Goal: Transaction & Acquisition: Purchase product/service

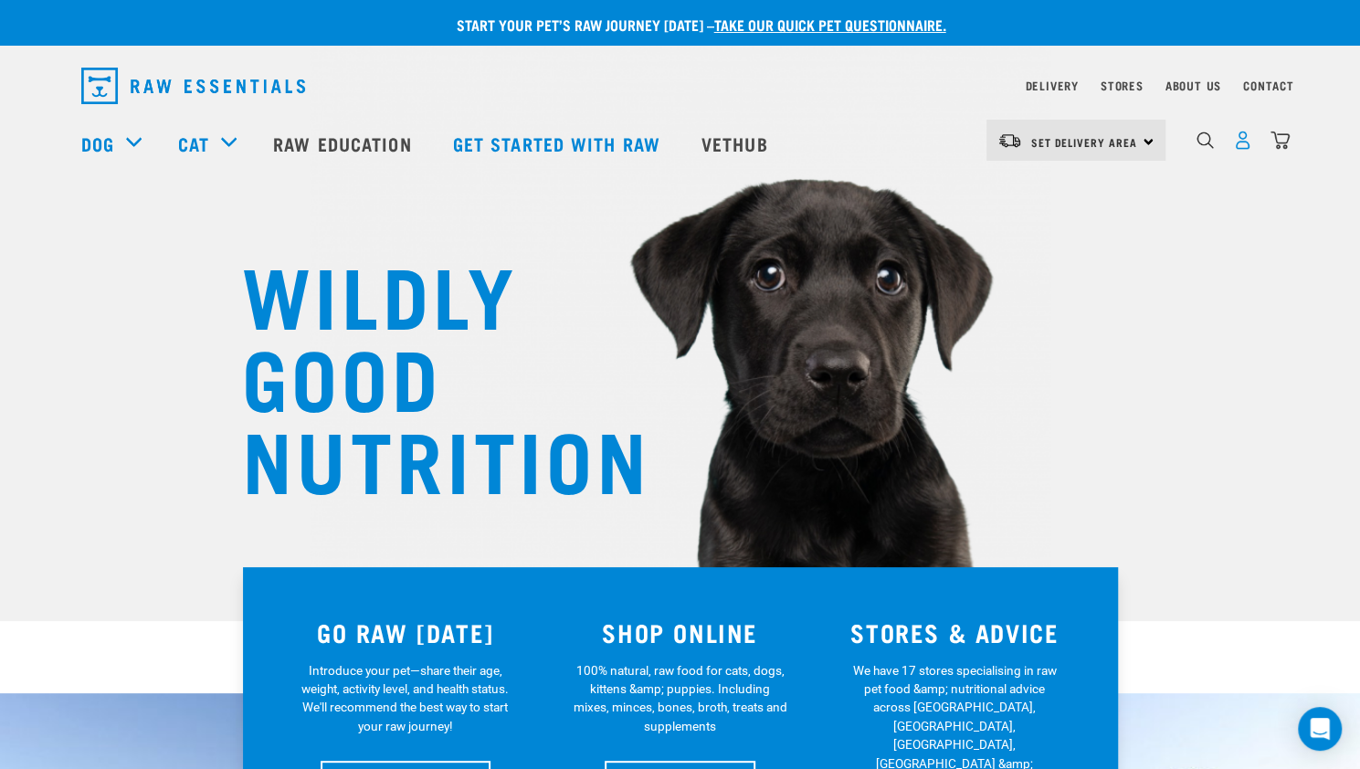
click at [1242, 146] on img "dropdown navigation" at bounding box center [1242, 140] width 19 height 19
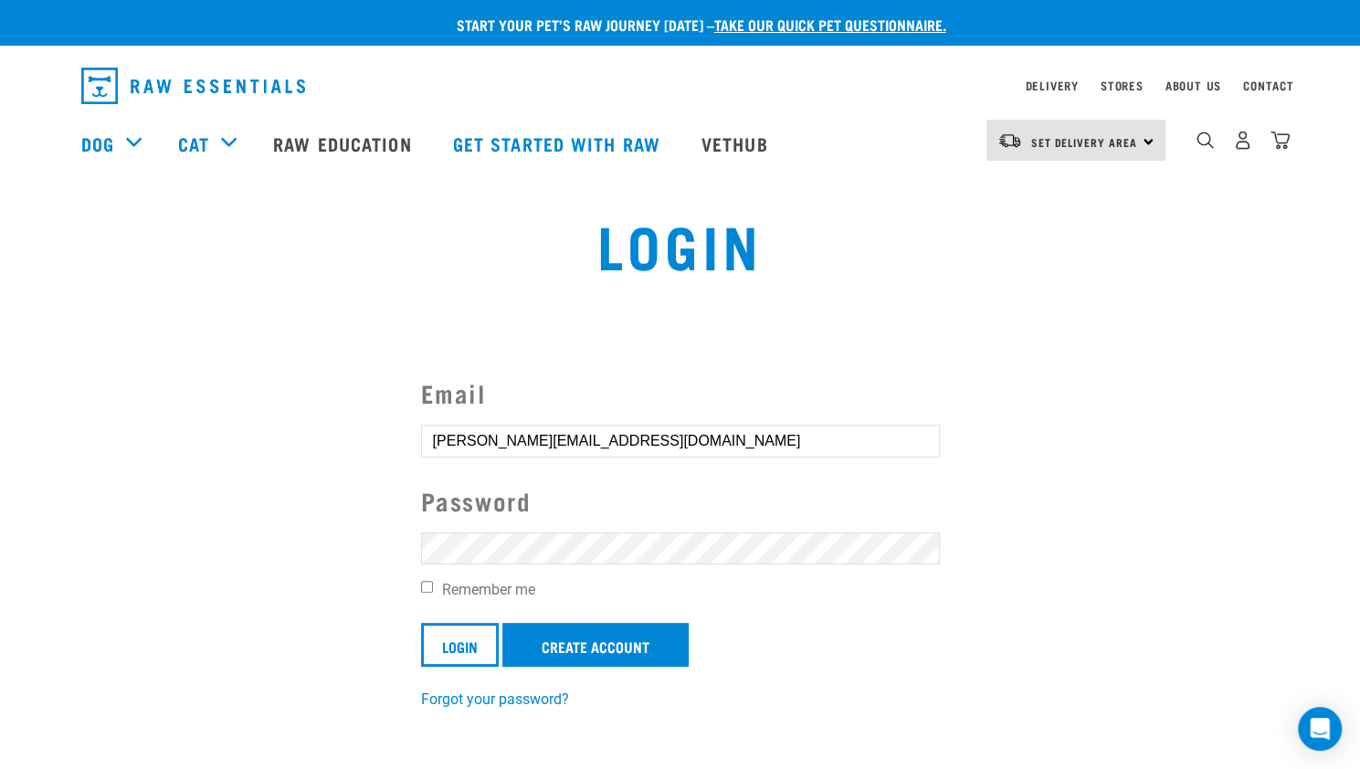
click at [427, 581] on input "Remember me" at bounding box center [427, 587] width 12 height 12
checkbox input "true"
click at [452, 634] on input "Login" at bounding box center [460, 645] width 78 height 44
click at [42, 350] on button "delete" at bounding box center [33, 340] width 18 height 18
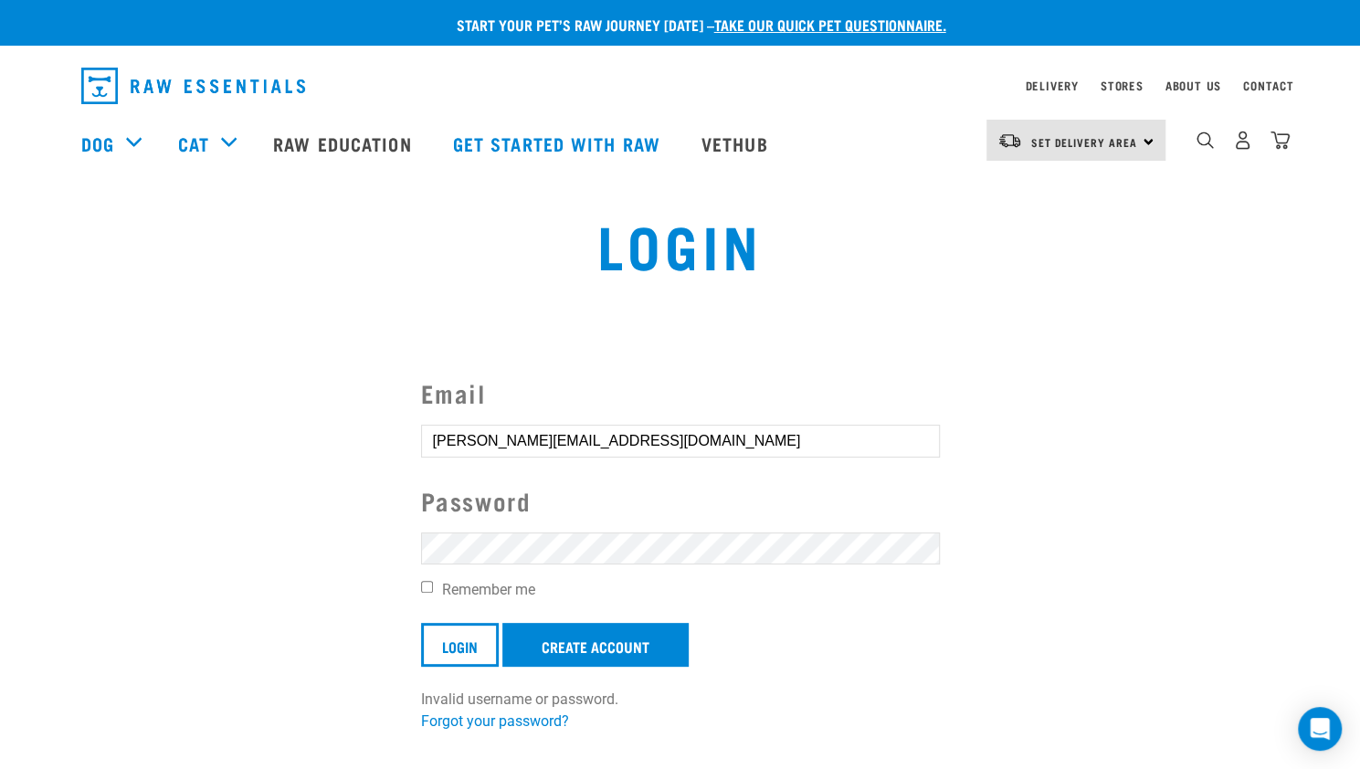
click at [421, 623] on input "Login" at bounding box center [460, 645] width 78 height 44
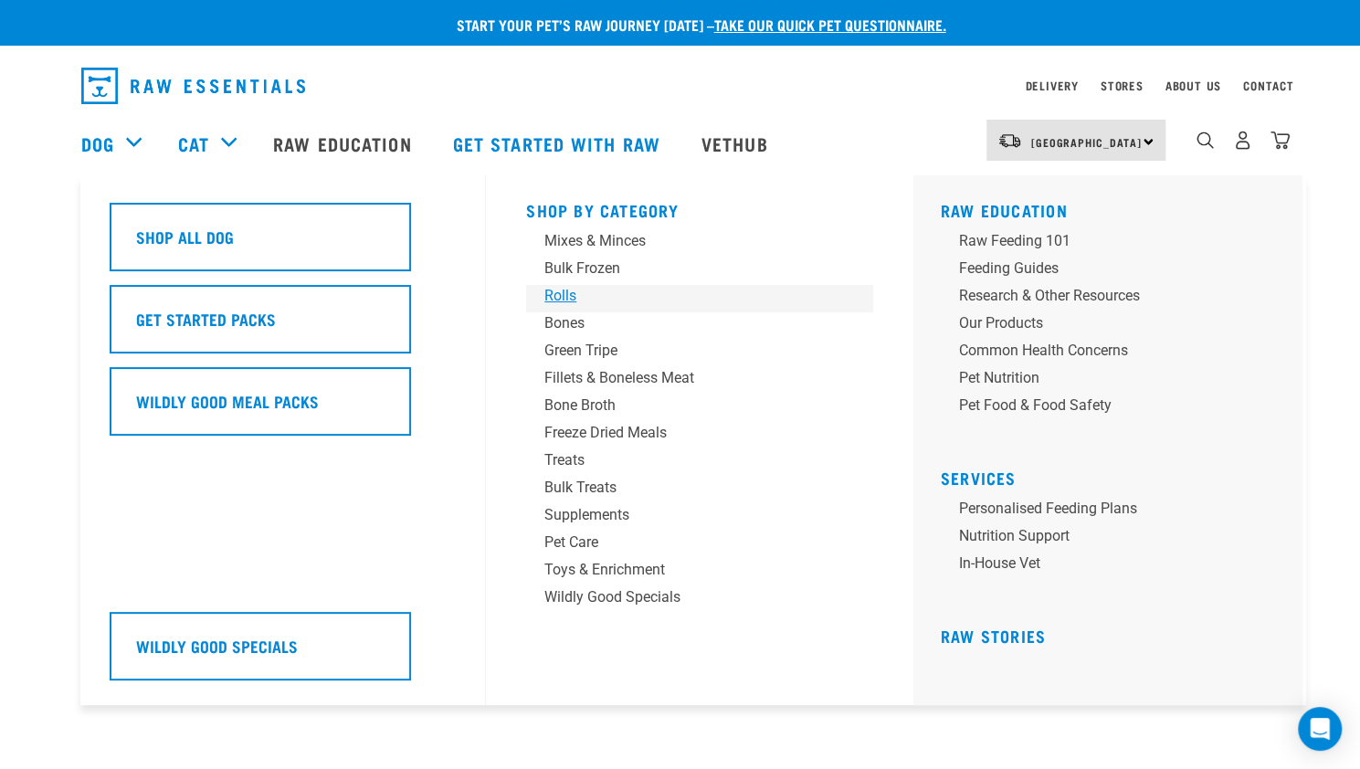
click at [558, 299] on div "Rolls" at bounding box center [686, 296] width 285 height 22
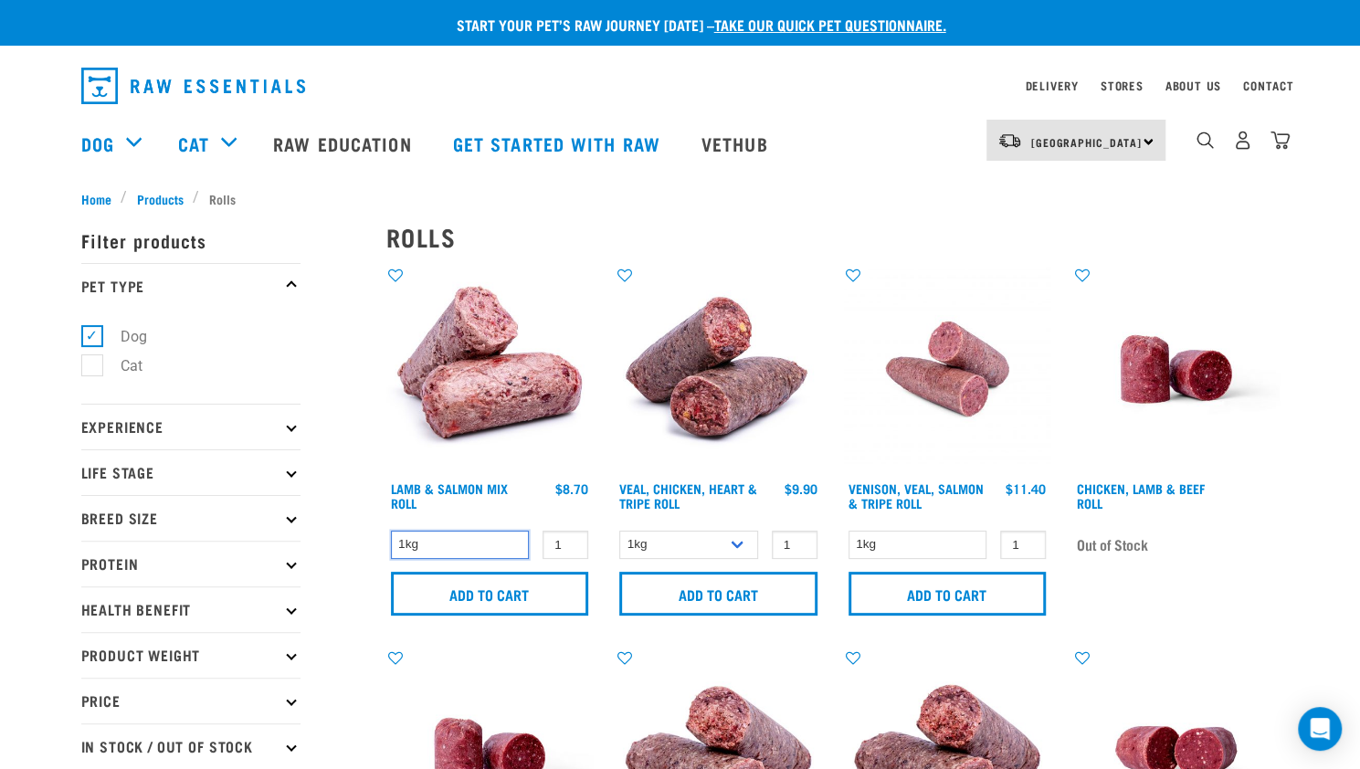
click at [499, 549] on select "1kg" at bounding box center [460, 545] width 139 height 28
click at [363, 623] on div "× Filter products Pet Type Dog Cat Experience New Raw Feeder Experienced Raw Fe…" at bounding box center [222, 731] width 305 height 1069
click at [454, 541] on select "1kg" at bounding box center [460, 545] width 139 height 28
drag, startPoint x: 560, startPoint y: 541, endPoint x: 545, endPoint y: 552, distance: 18.8
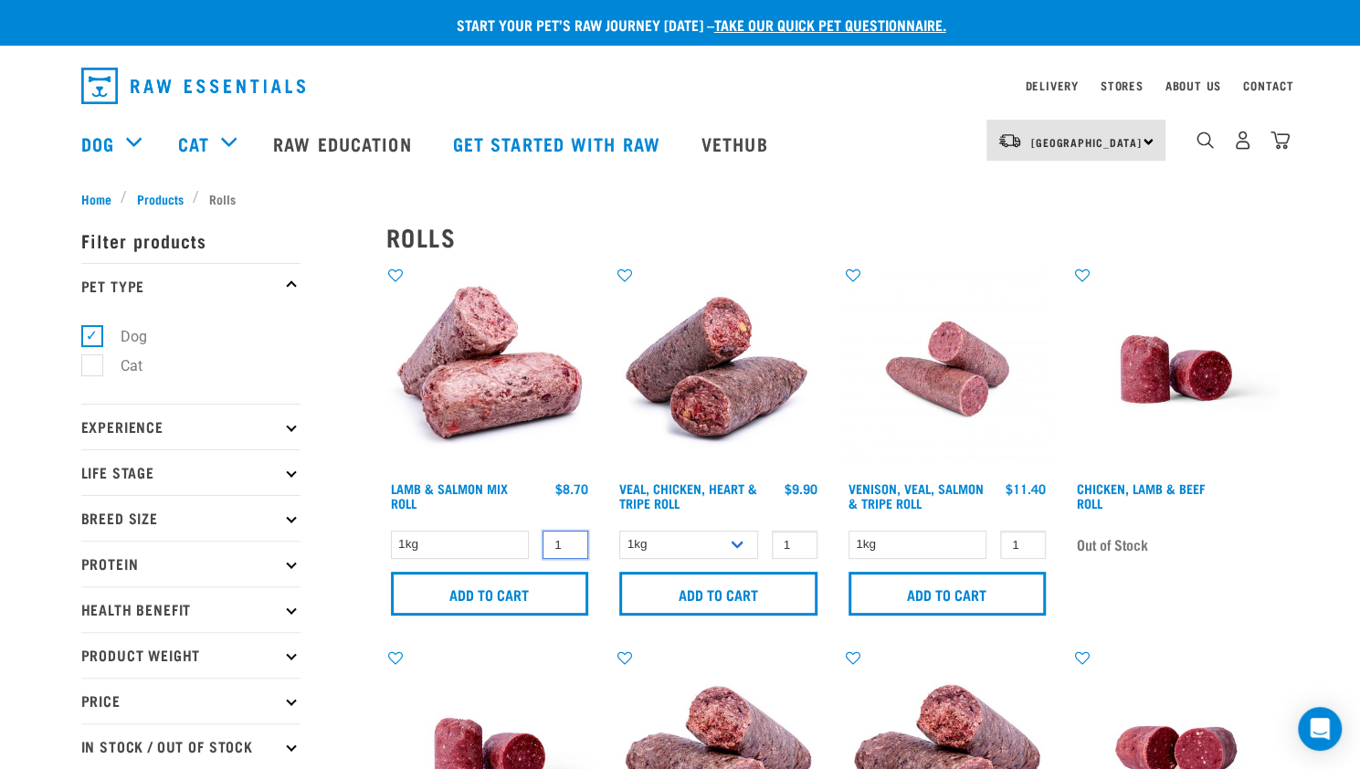
click at [545, 552] on input "1" at bounding box center [565, 545] width 46 height 28
click at [524, 593] on input "Add to cart" at bounding box center [490, 594] width 198 height 44
click at [68, 379] on button "delete" at bounding box center [59, 384] width 18 height 18
drag, startPoint x: 557, startPoint y: 543, endPoint x: 537, endPoint y: 546, distance: 20.3
click at [537, 546] on div "7 0 100 0 100 0 100" at bounding box center [558, 545] width 59 height 28
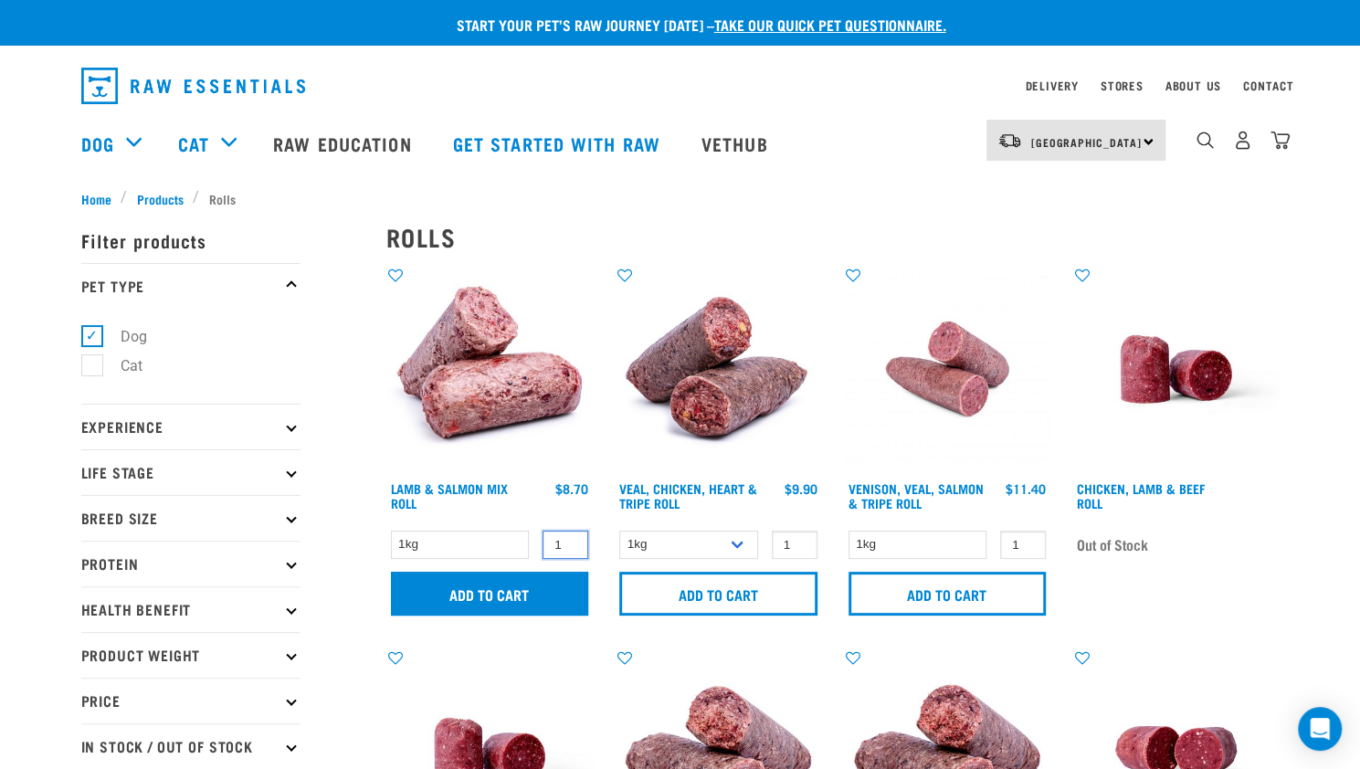
type input "1"
click at [505, 598] on input "Add to cart" at bounding box center [490, 594] width 198 height 44
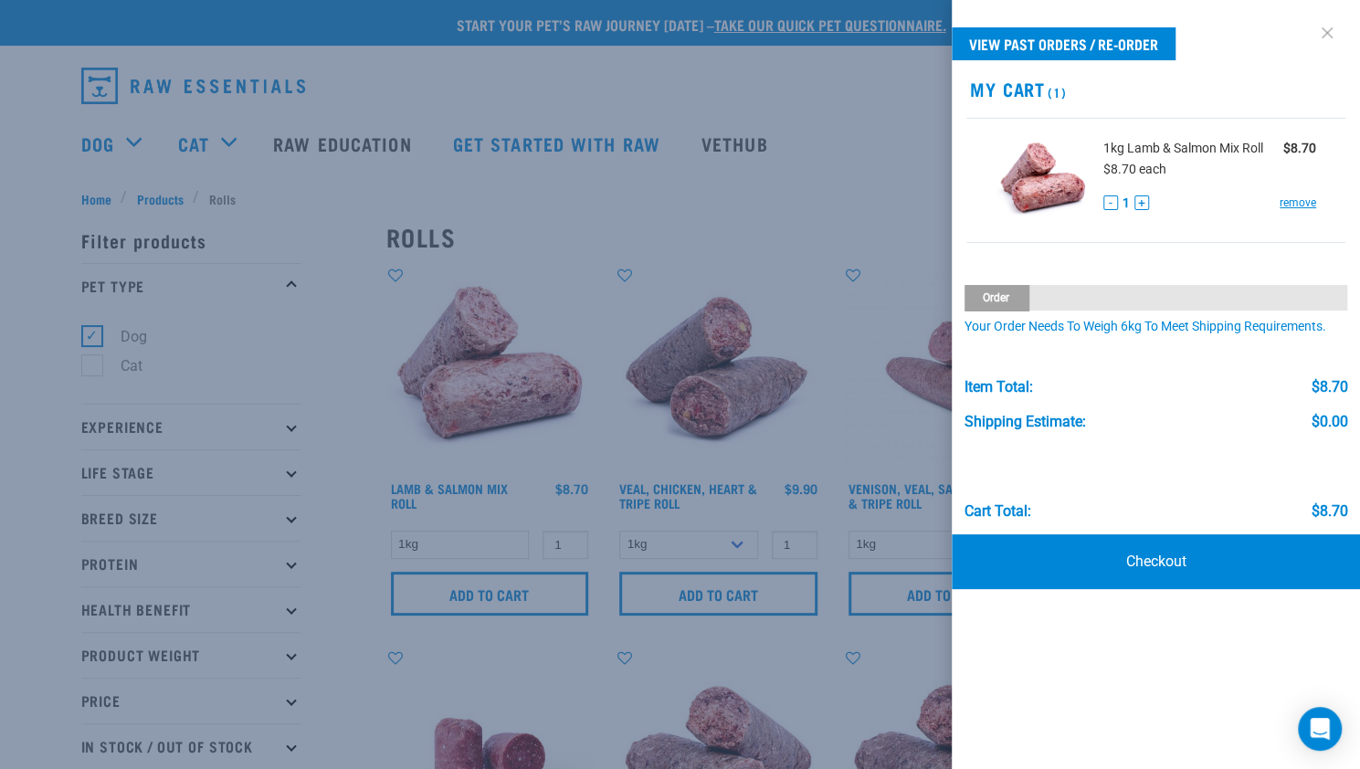
click at [1324, 32] on link at bounding box center [1326, 32] width 29 height 29
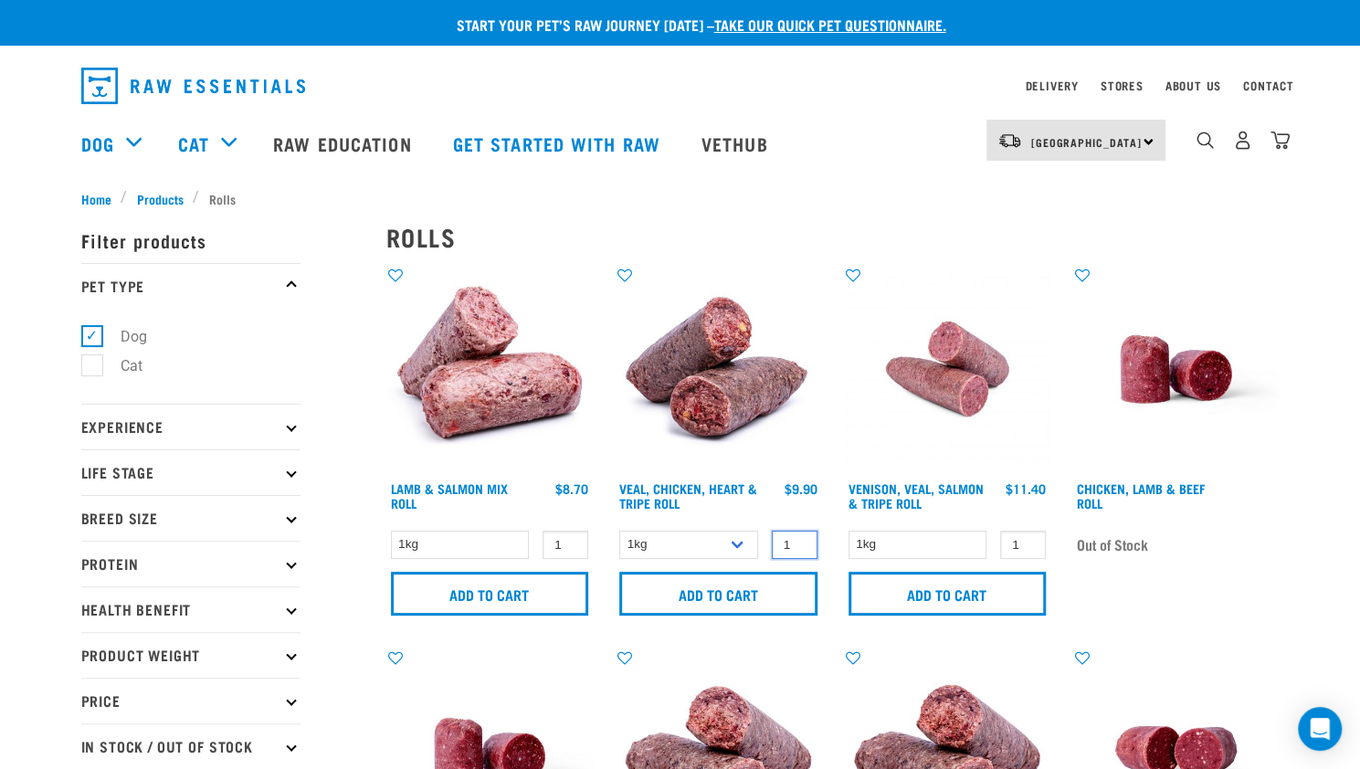
drag, startPoint x: 781, startPoint y: 541, endPoint x: 793, endPoint y: 541, distance: 11.9
click at [793, 541] on input "1" at bounding box center [795, 545] width 46 height 28
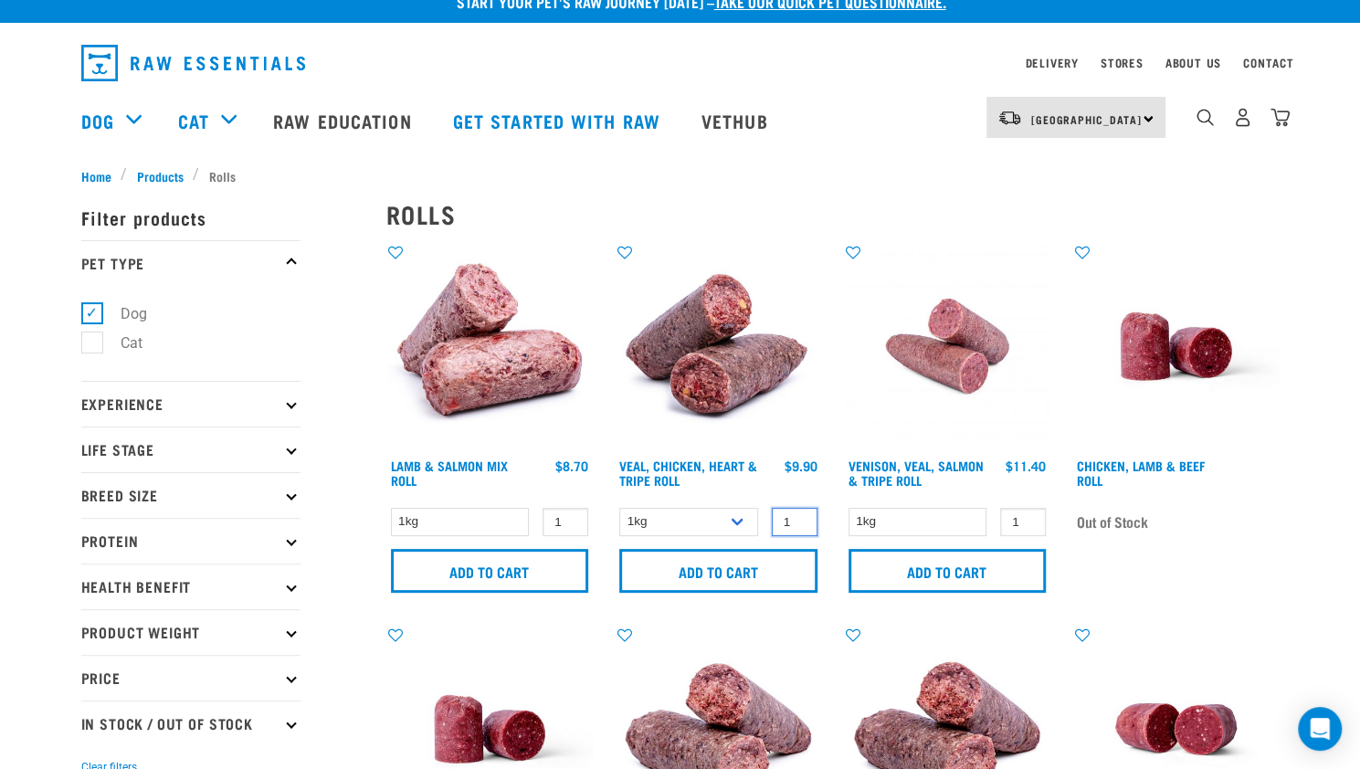
scroll to position [15, 0]
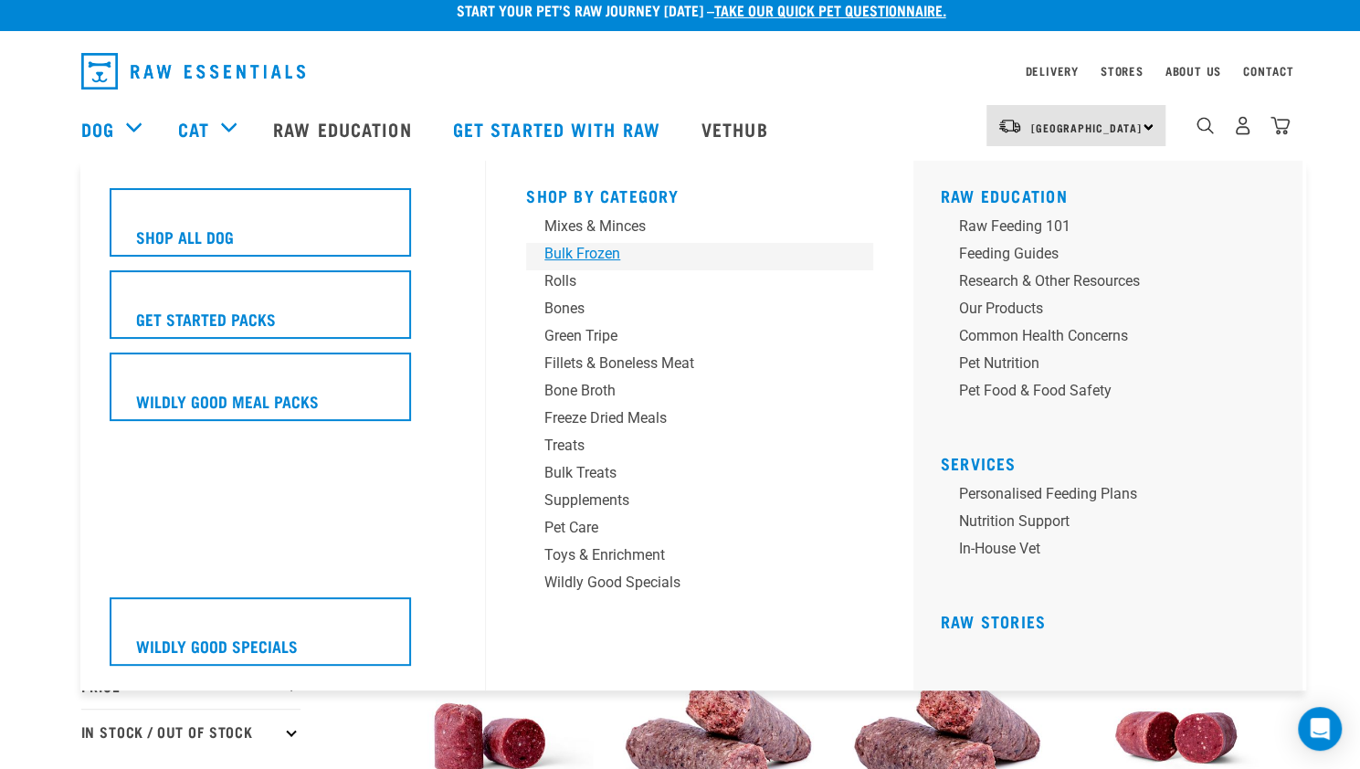
click at [584, 260] on div "Bulk Frozen" at bounding box center [686, 254] width 285 height 22
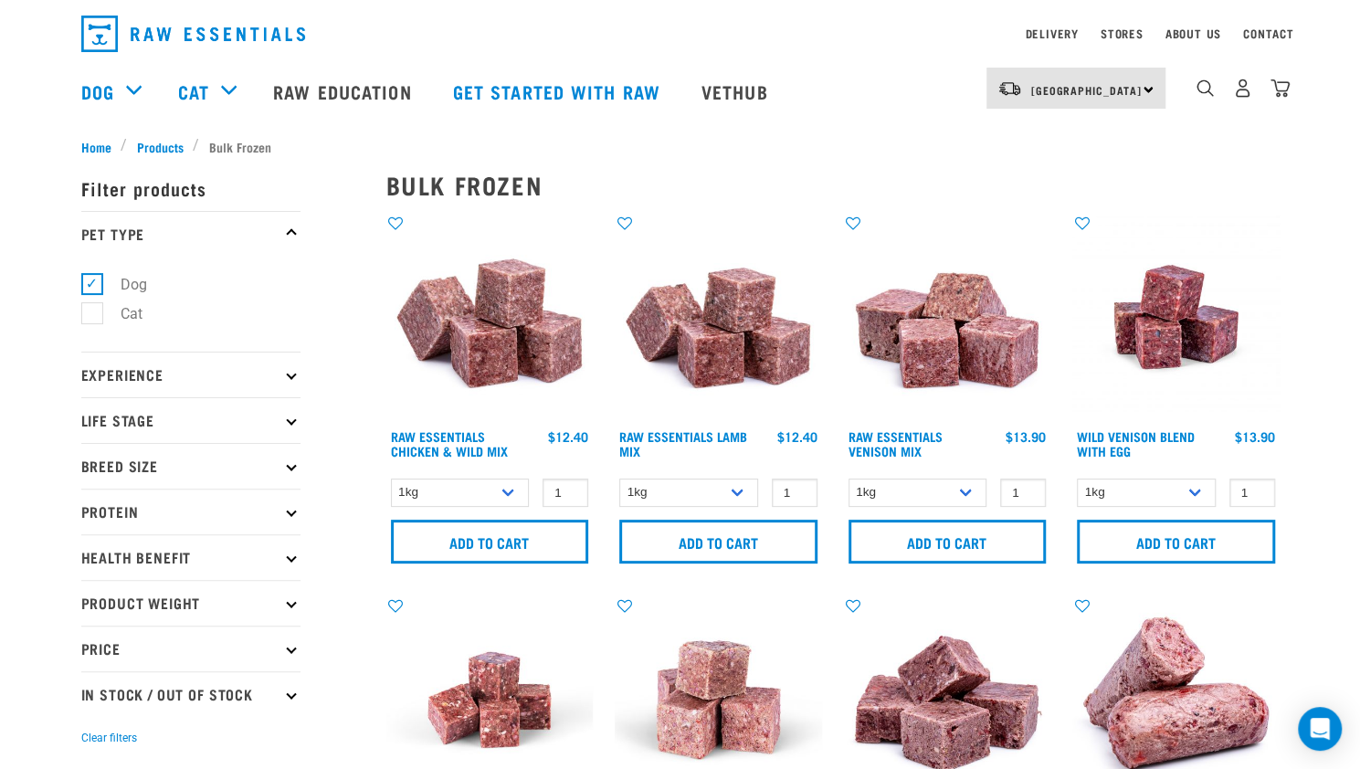
scroll to position [24, 0]
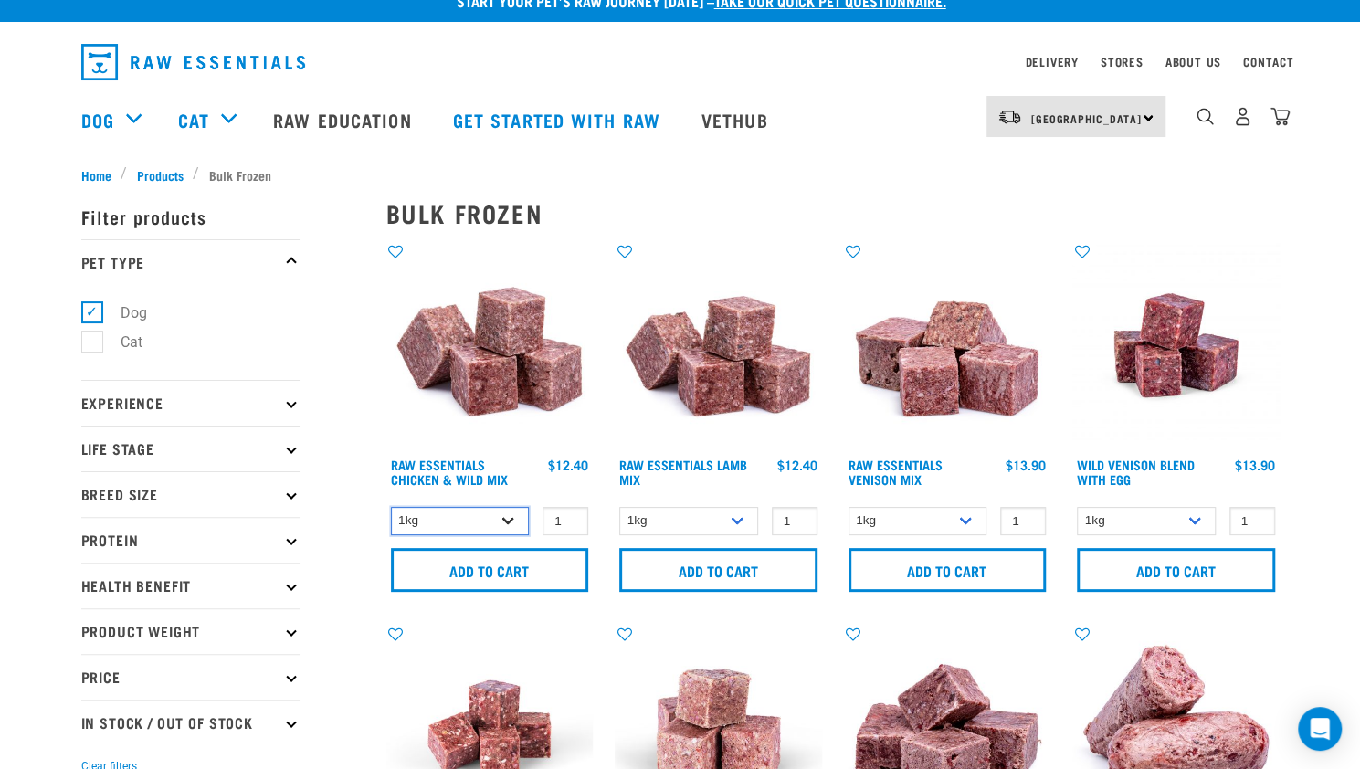
click at [511, 518] on select "1kg 3kg Bulk (10kg)" at bounding box center [460, 521] width 139 height 28
select select "14881"
click at [391, 507] on select "1kg 3kg Bulk (10kg)" at bounding box center [460, 521] width 139 height 28
click at [729, 518] on select "1kg 3kg Bulk (10kg)" at bounding box center [688, 521] width 139 height 28
select select "341961"
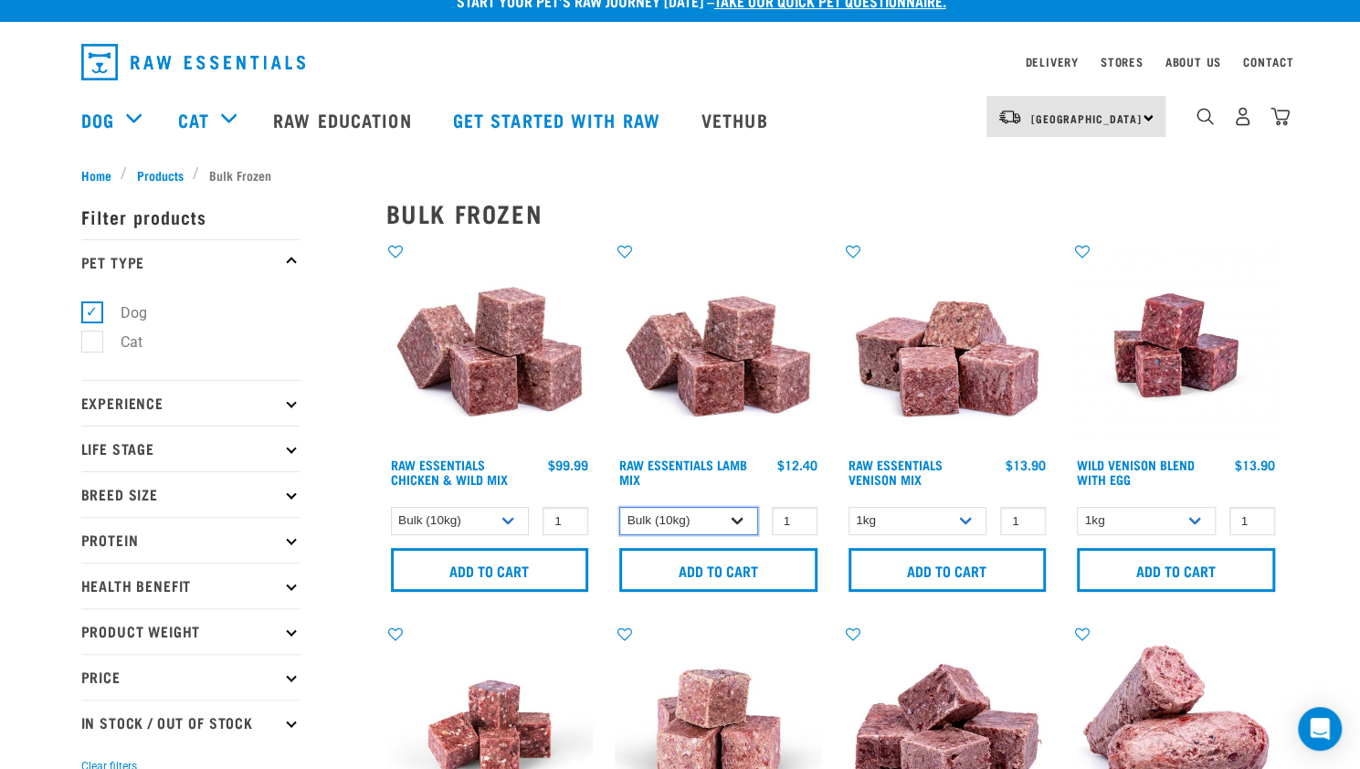
click at [619, 507] on select "1kg 3kg Bulk (10kg)" at bounding box center [688, 521] width 139 height 28
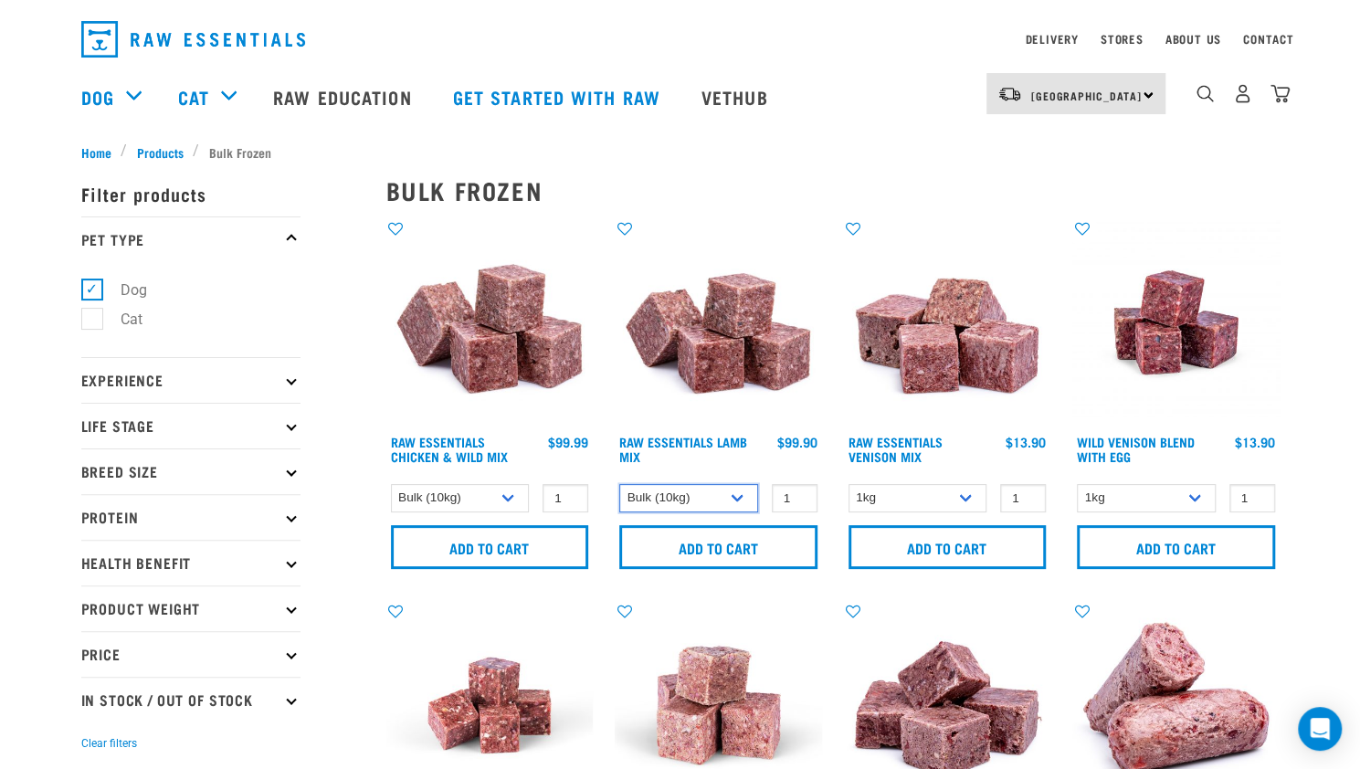
scroll to position [35, 0]
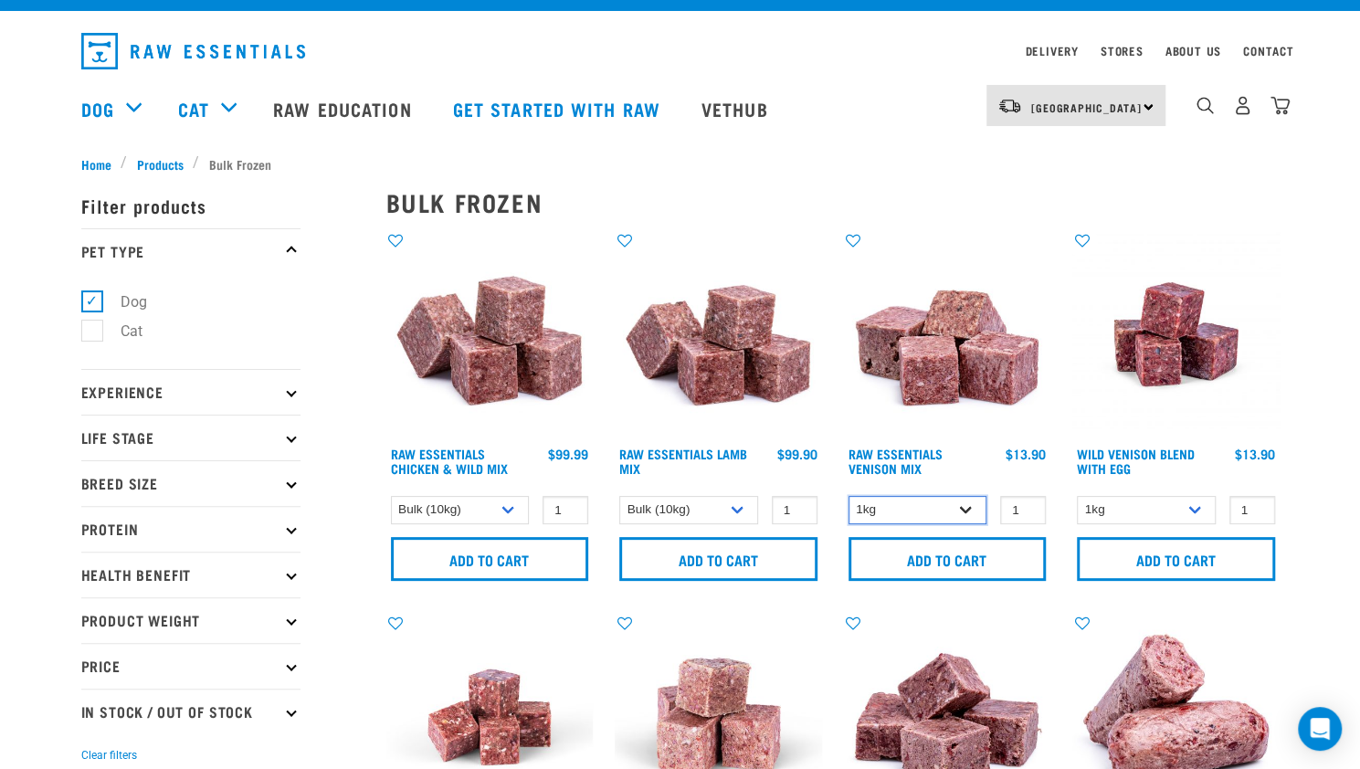
click at [972, 516] on select "1kg 3kg" at bounding box center [917, 510] width 139 height 28
click at [973, 499] on select "1kg 3kg" at bounding box center [917, 510] width 139 height 28
click at [1185, 515] on select "1kg 3kg Bulk (10kg)" at bounding box center [1146, 510] width 139 height 28
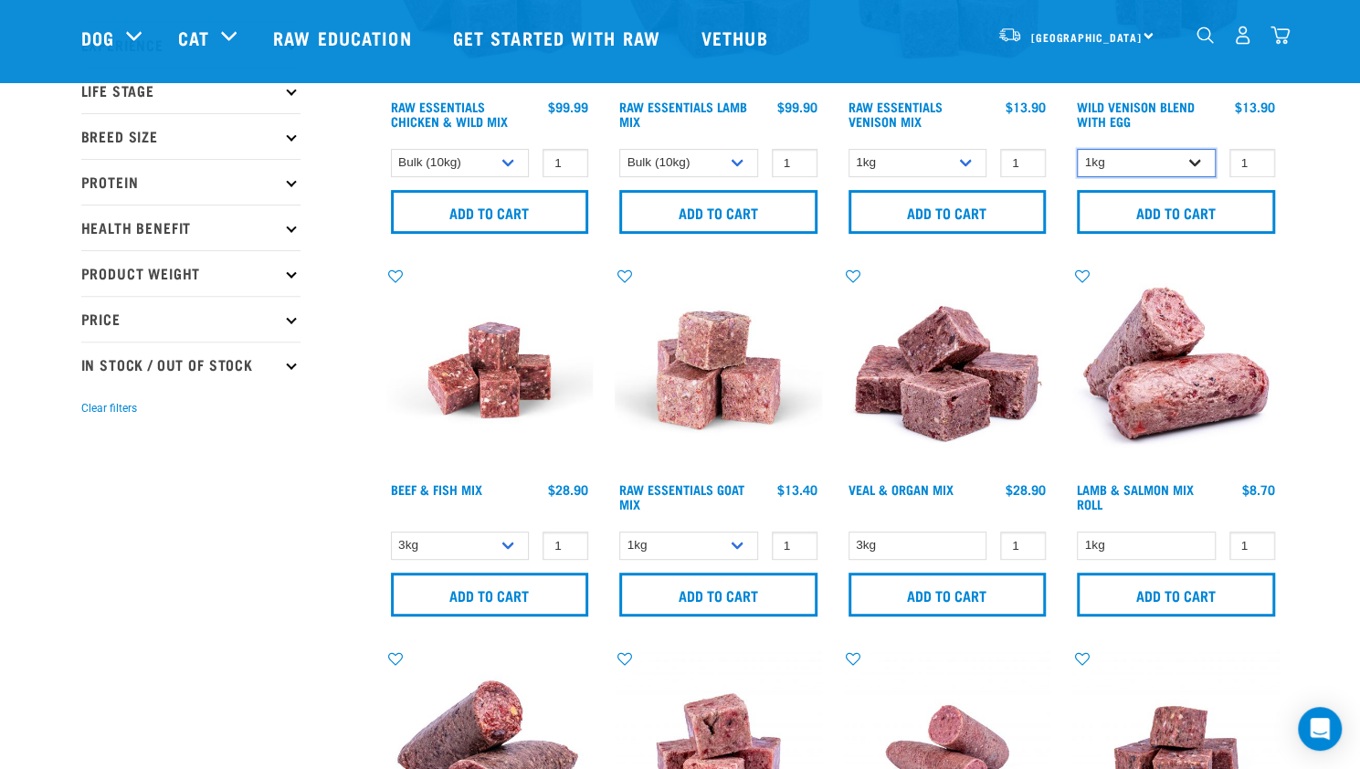
scroll to position [250, 0]
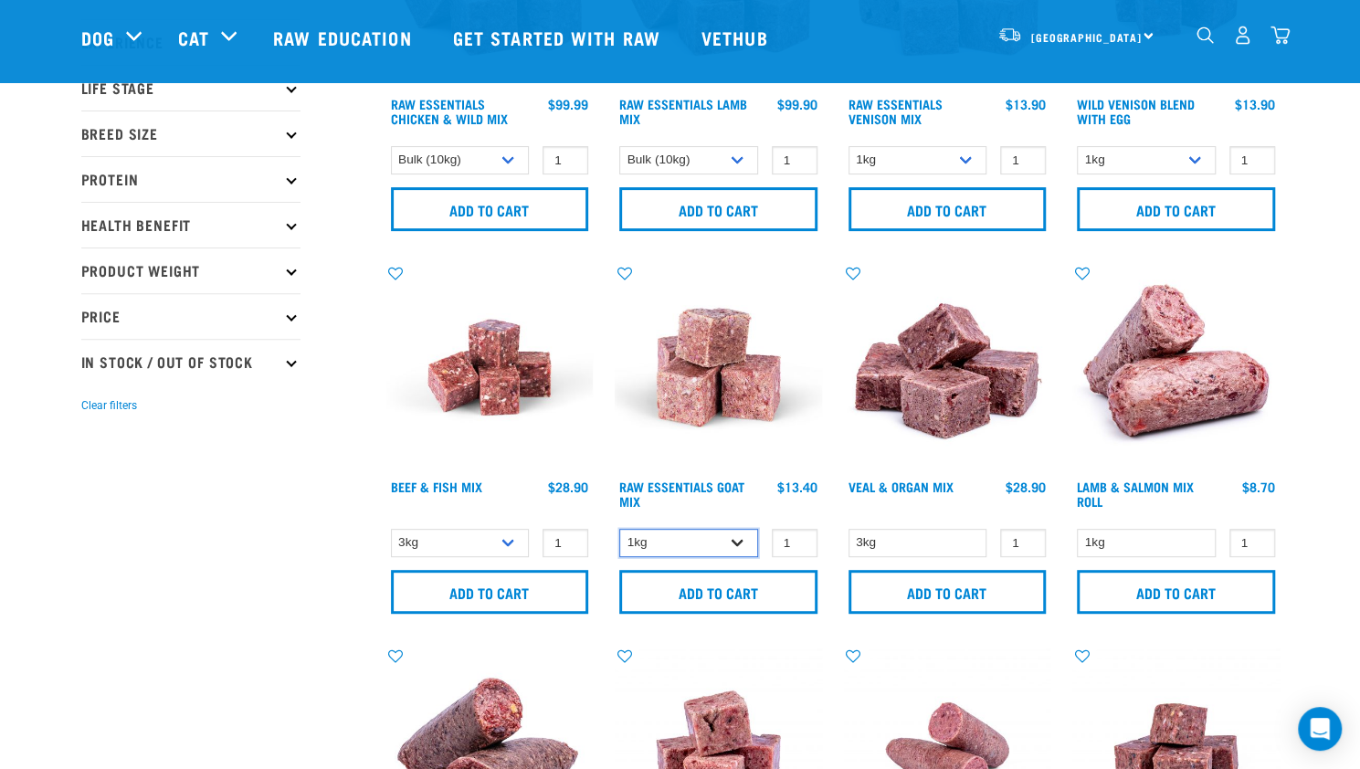
click at [738, 541] on select "1kg 3kg Bulk (10kg)" at bounding box center [688, 543] width 139 height 28
select select "344957"
click at [619, 529] on select "1kg 3kg Bulk (10kg)" at bounding box center [688, 543] width 139 height 28
click at [1204, 541] on select "1kg" at bounding box center [1146, 543] width 139 height 28
click at [1204, 539] on select "1kg" at bounding box center [1146, 543] width 139 height 28
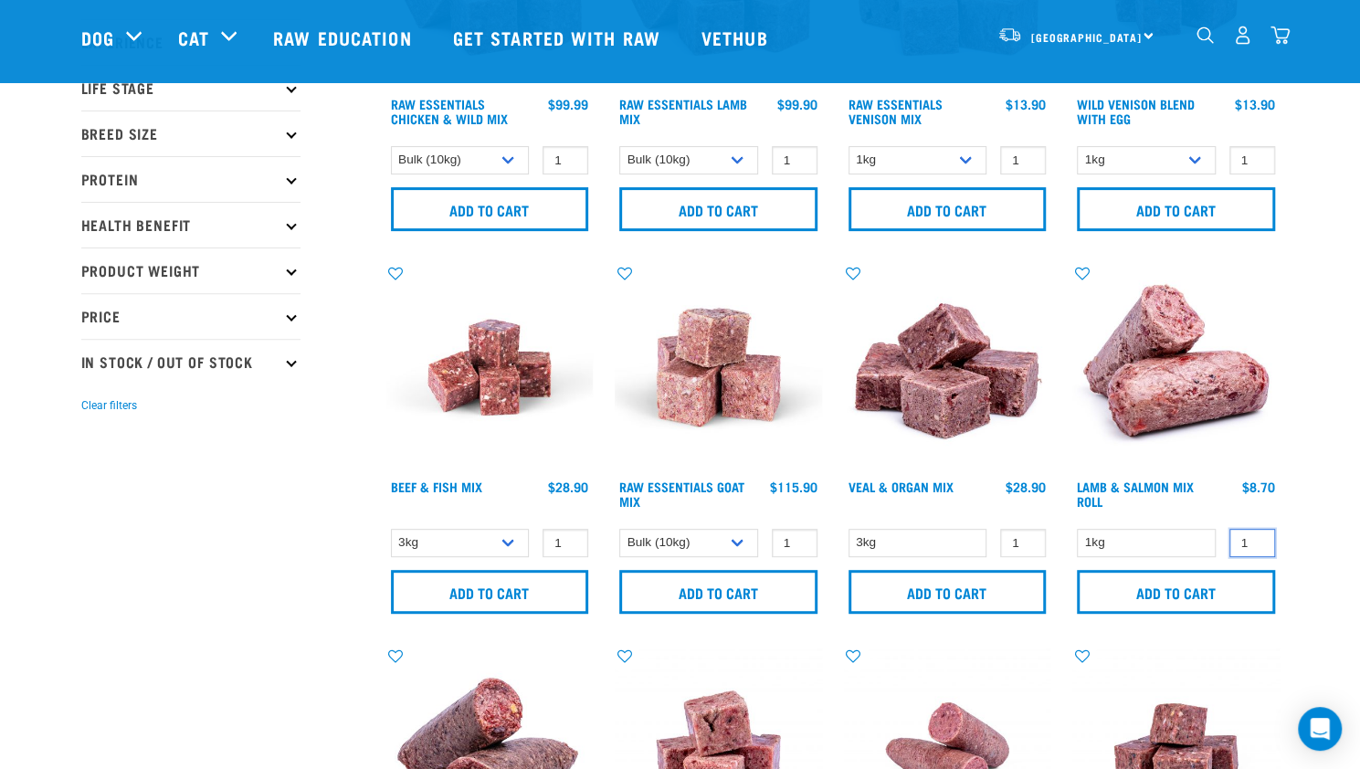
drag, startPoint x: 1246, startPoint y: 545, endPoint x: 1231, endPoint y: 554, distance: 17.2
click at [1231, 554] on input "1" at bounding box center [1252, 543] width 46 height 28
type input "1"
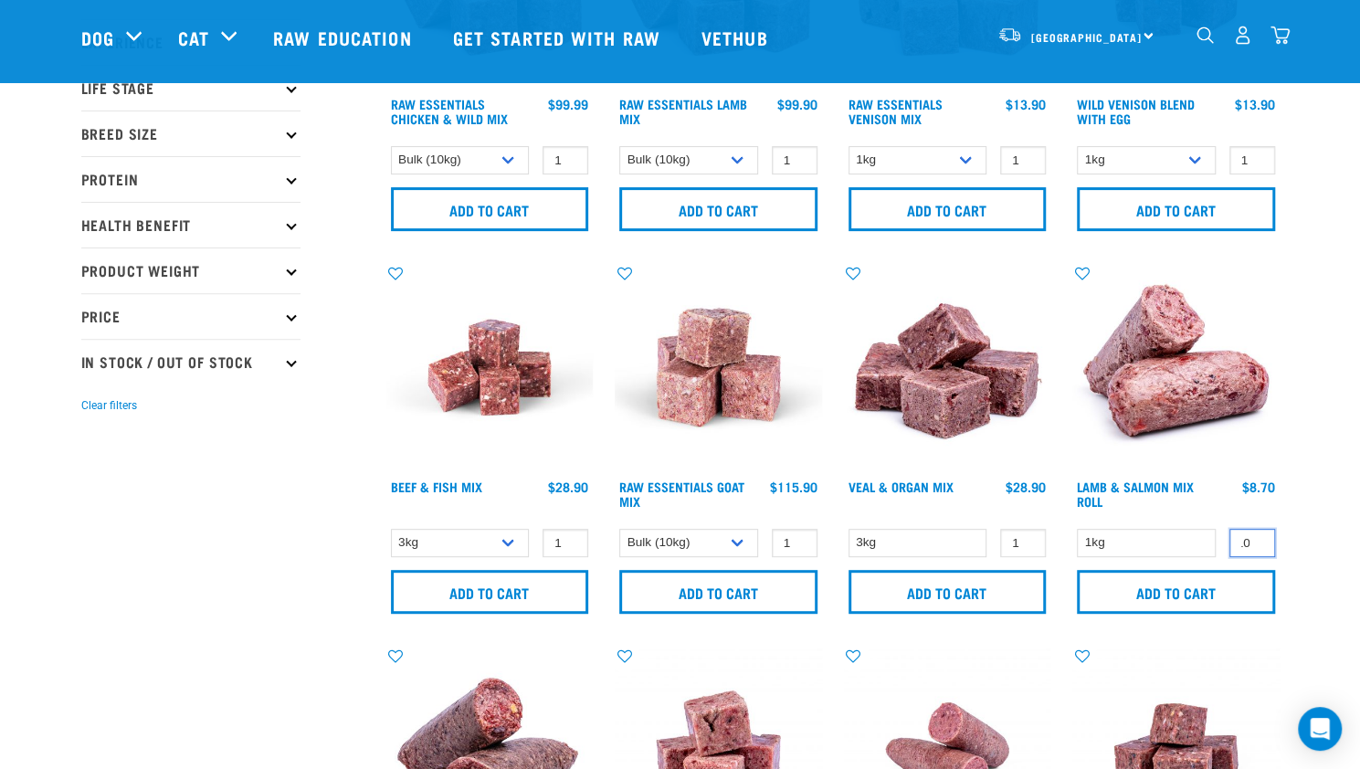
type input "10"
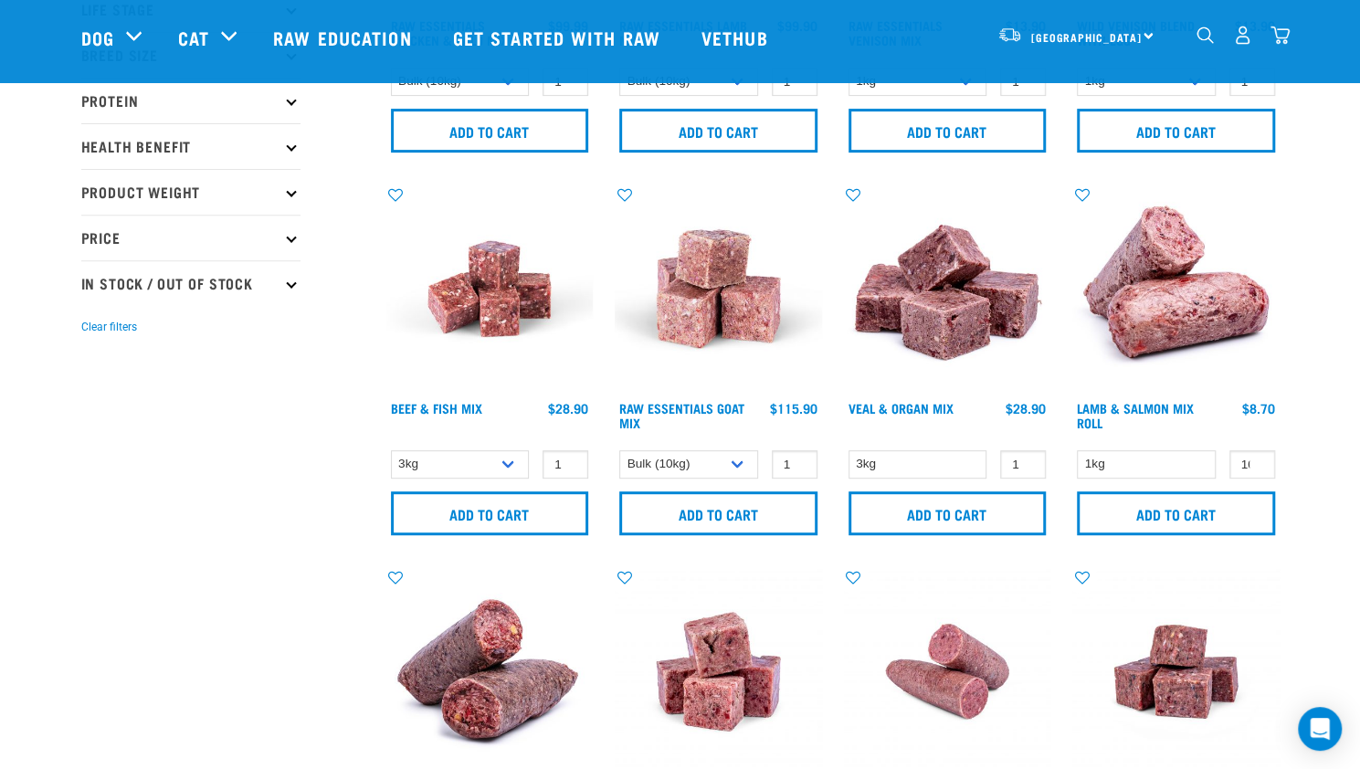
scroll to position [0, 0]
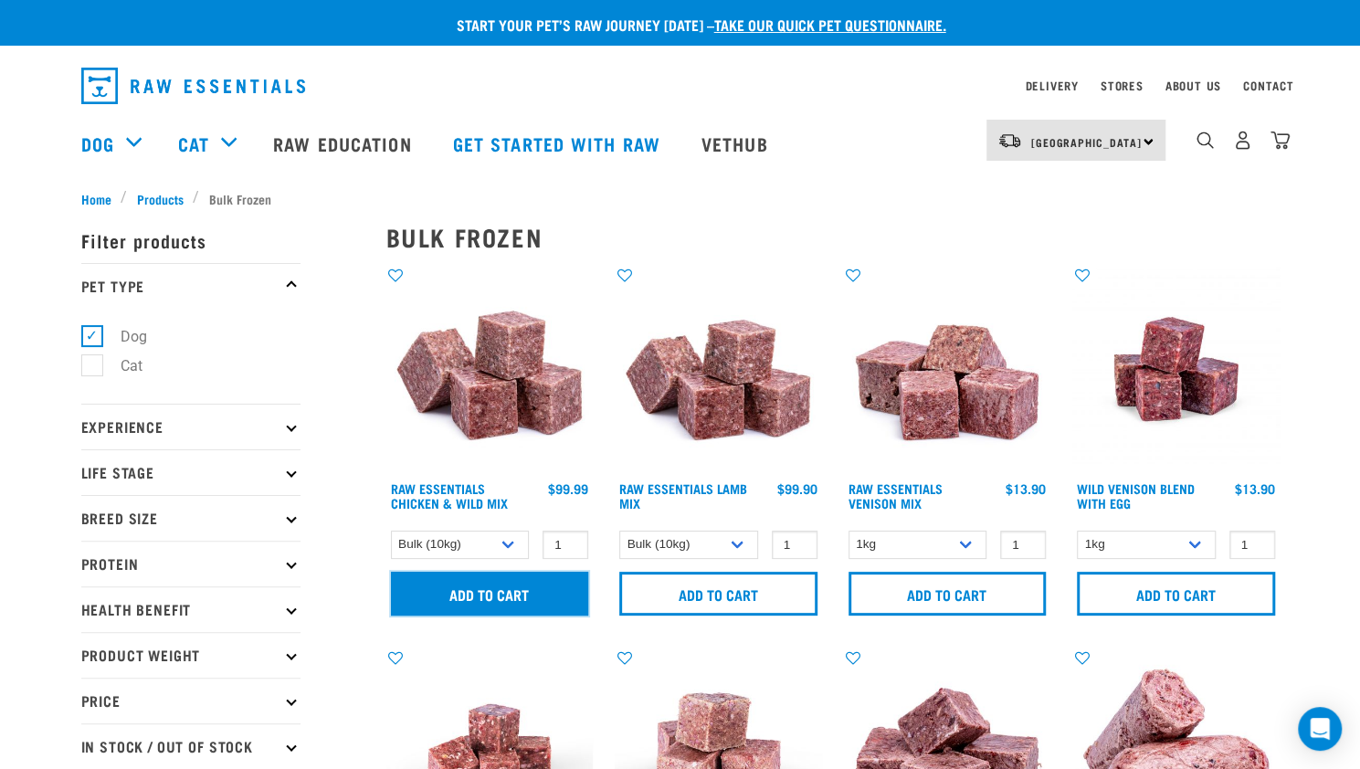
click at [468, 599] on input "Add to cart" at bounding box center [490, 594] width 198 height 44
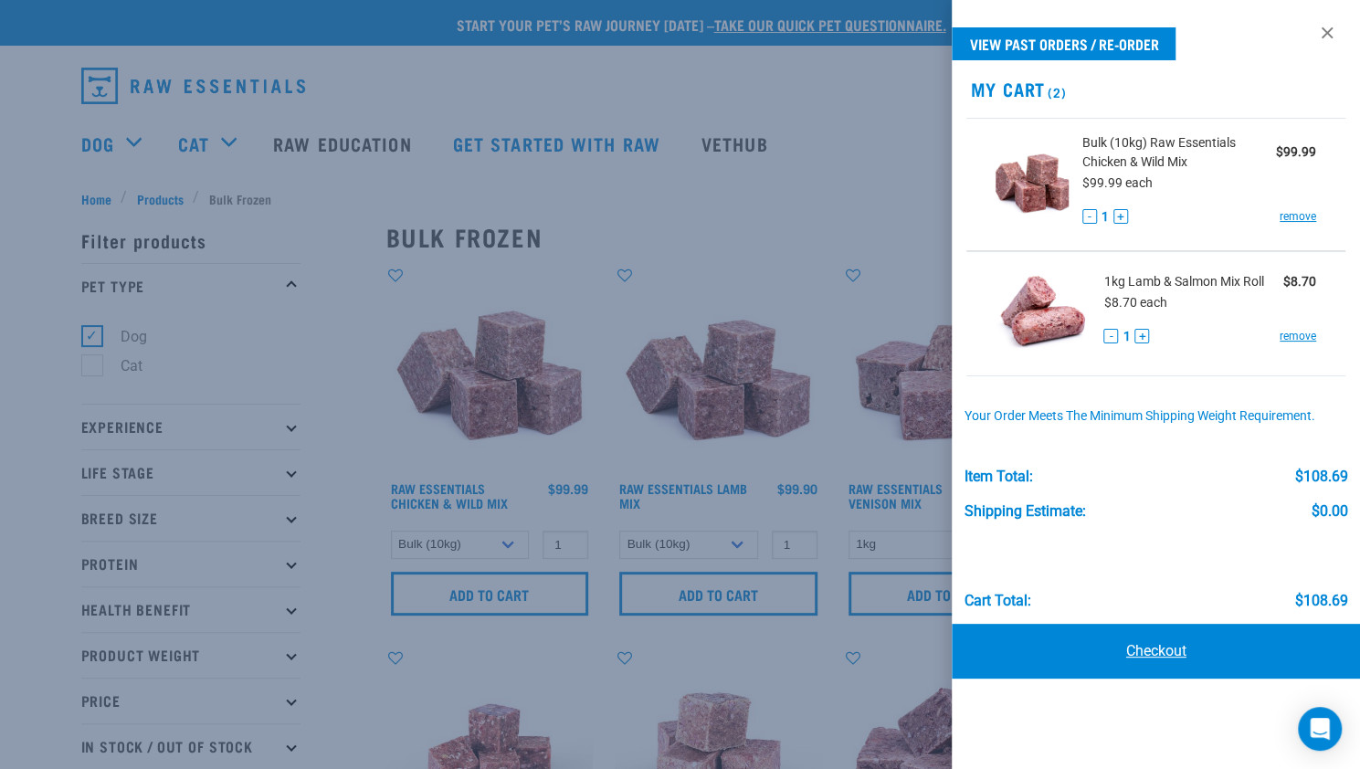
click at [1162, 655] on link "Checkout" at bounding box center [1155, 651] width 408 height 55
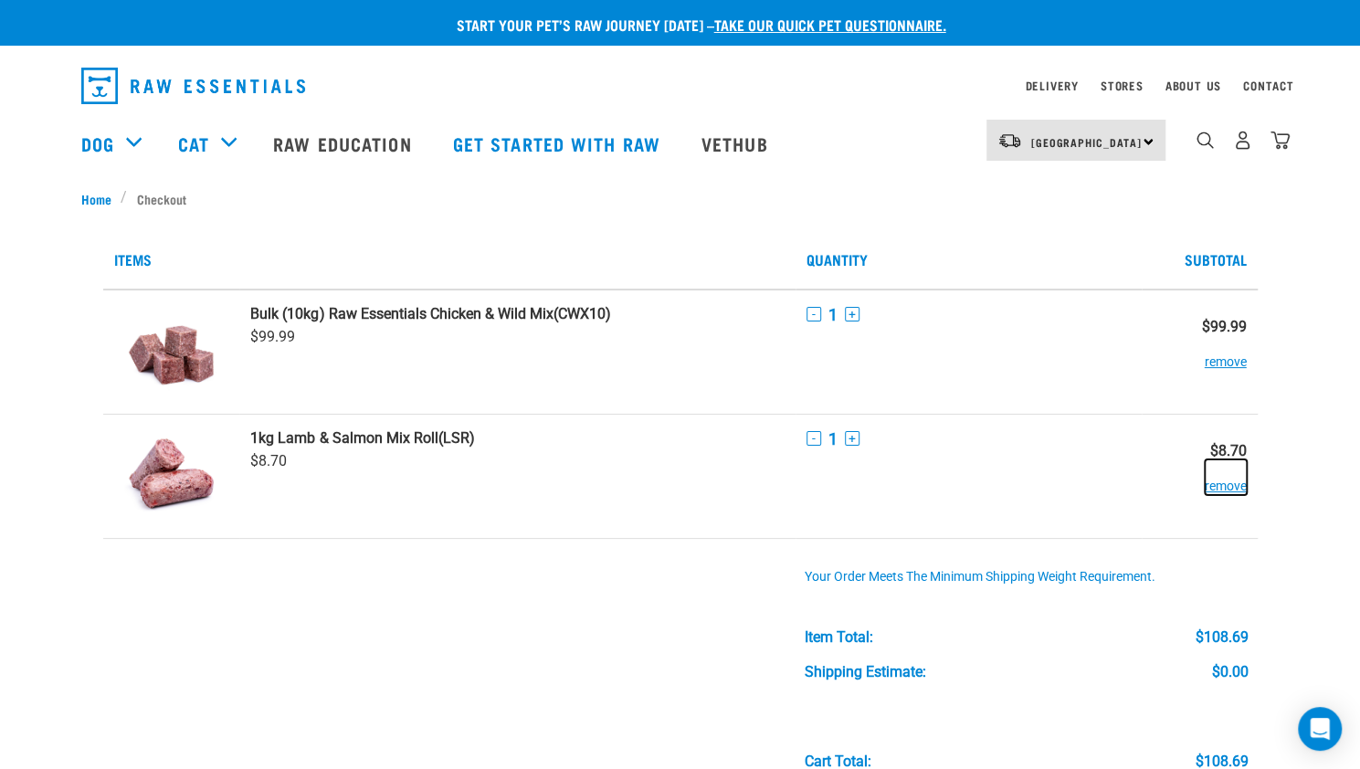
click at [1233, 486] on button "remove" at bounding box center [1225, 477] width 42 height 36
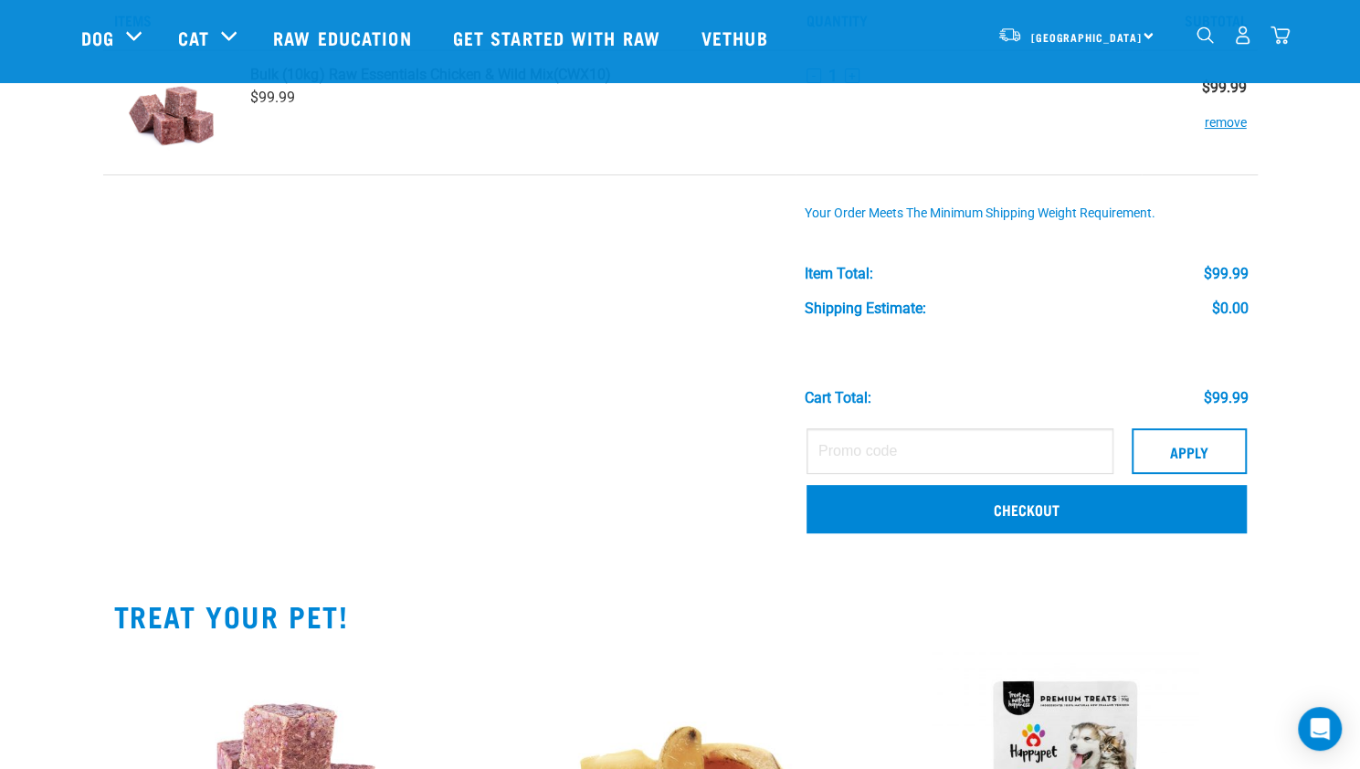
scroll to position [106, 0]
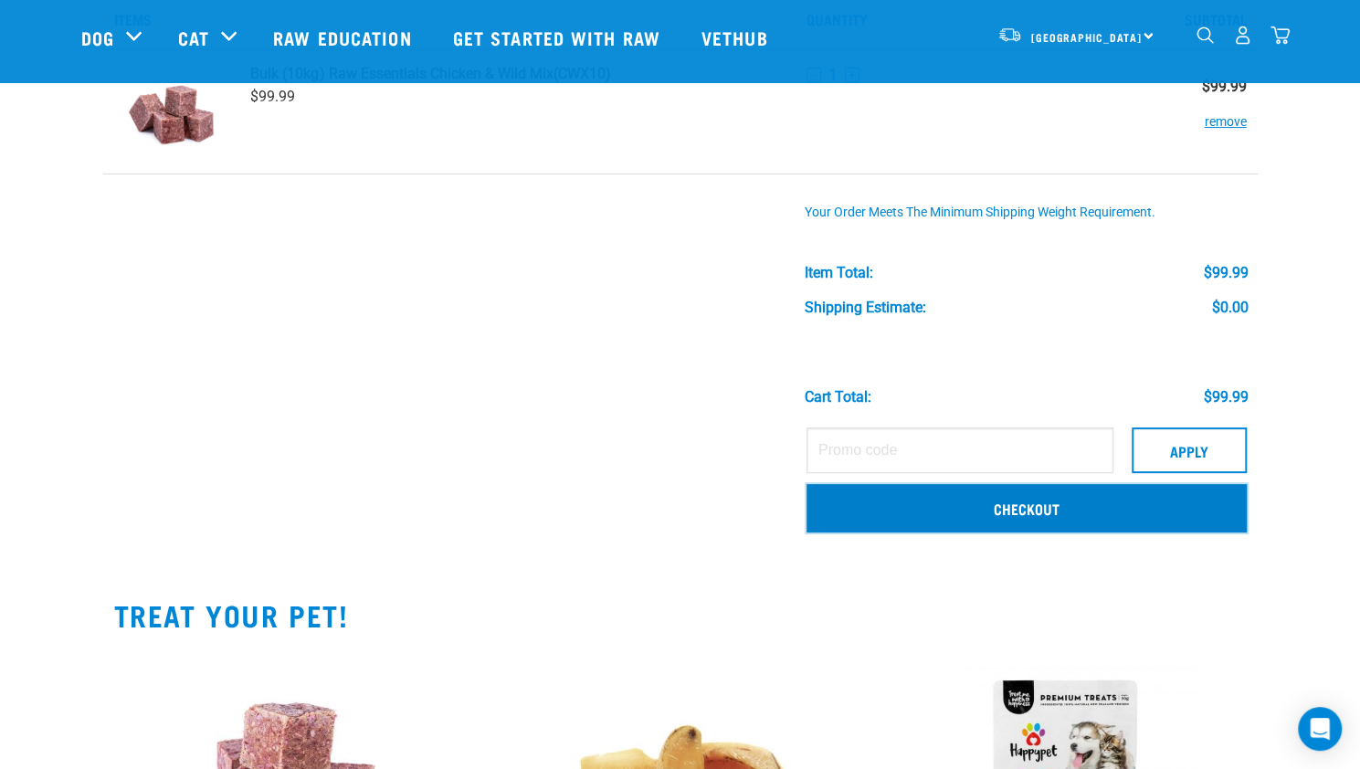
click at [986, 499] on link "Checkout" at bounding box center [1026, 507] width 440 height 47
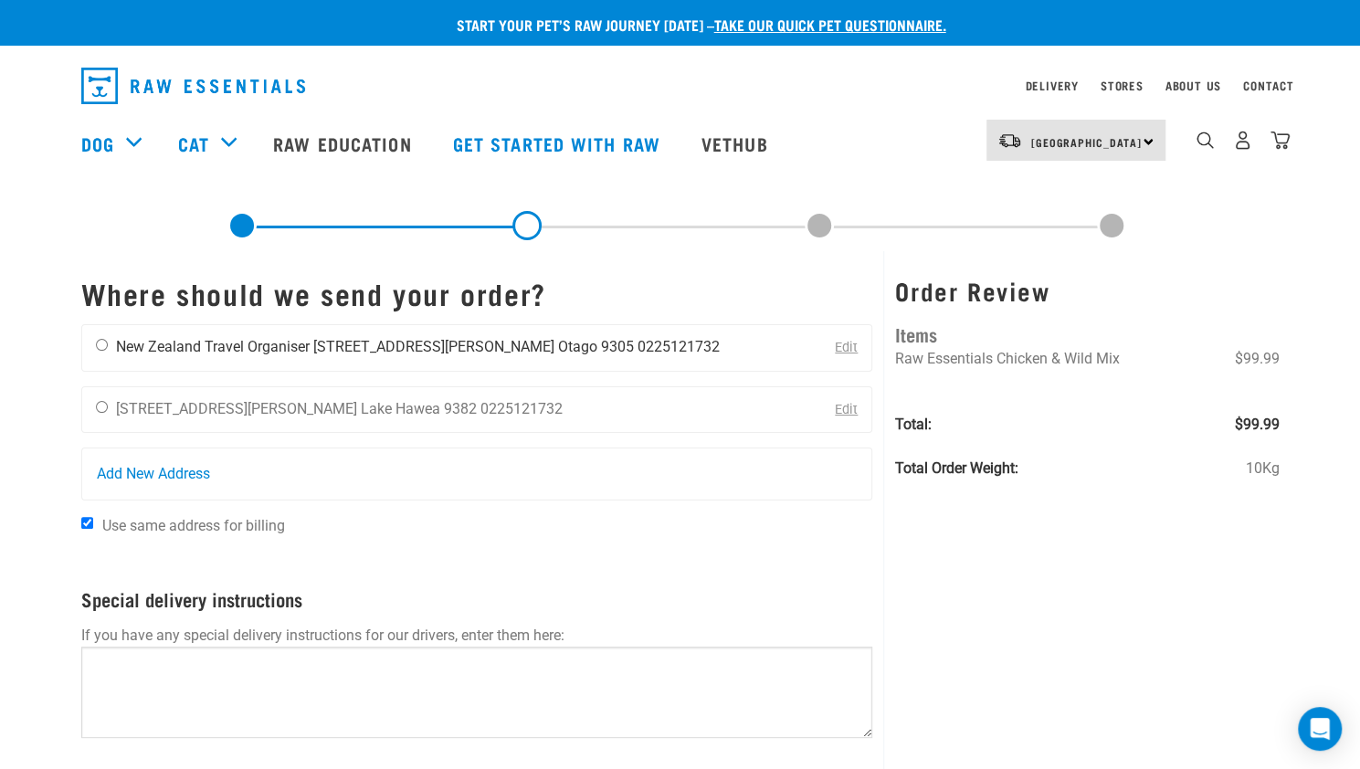
click at [100, 347] on input "radio" at bounding box center [102, 345] width 12 height 12
radio input "true"
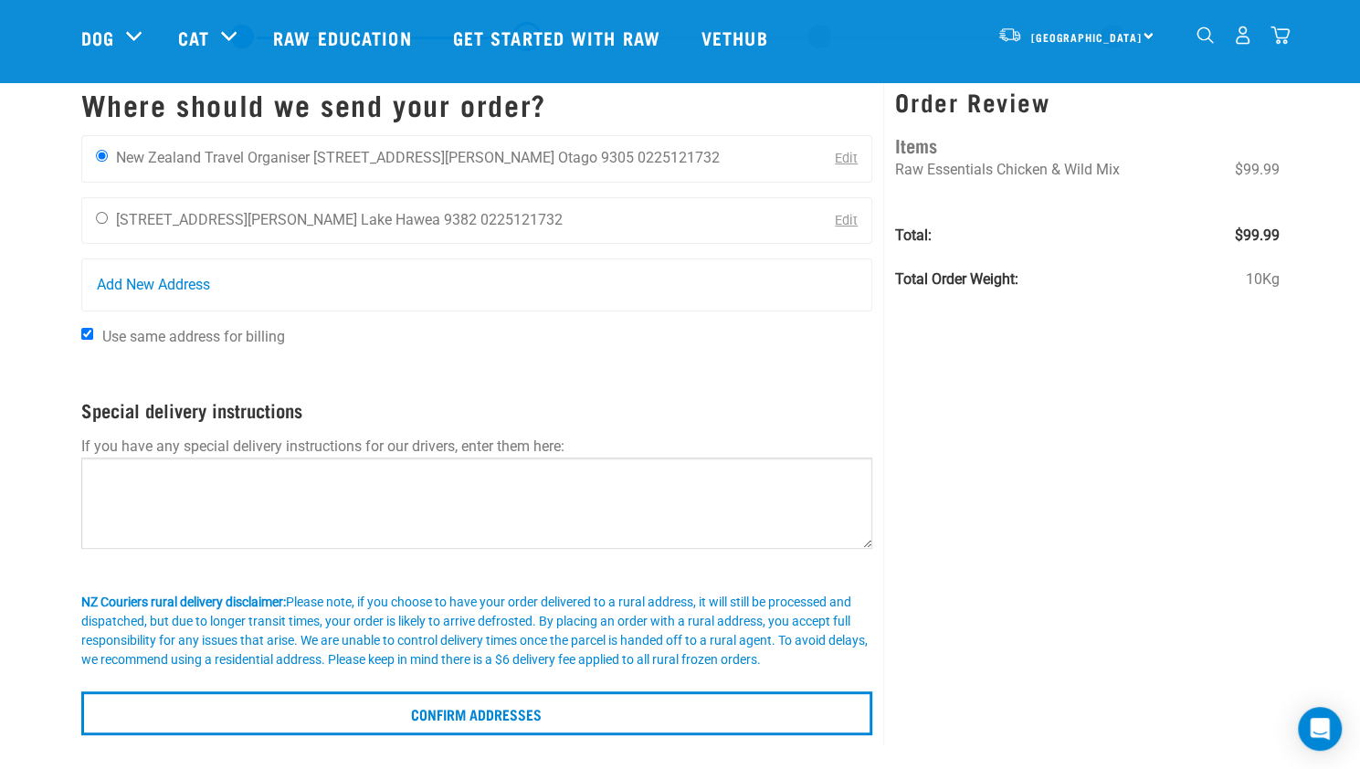
scroll to position [108, 0]
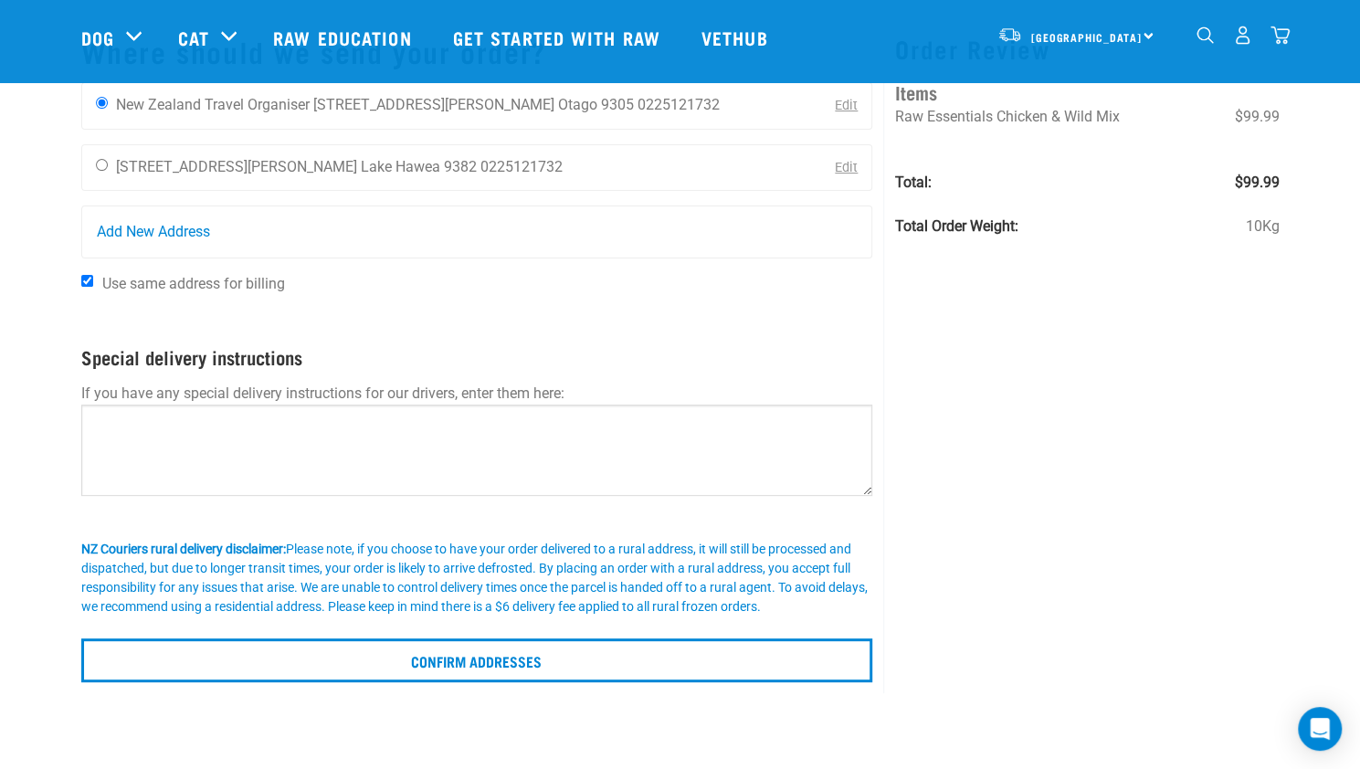
click at [86, 279] on input "Use same address for billing" at bounding box center [87, 281] width 12 height 12
checkbox input "false"
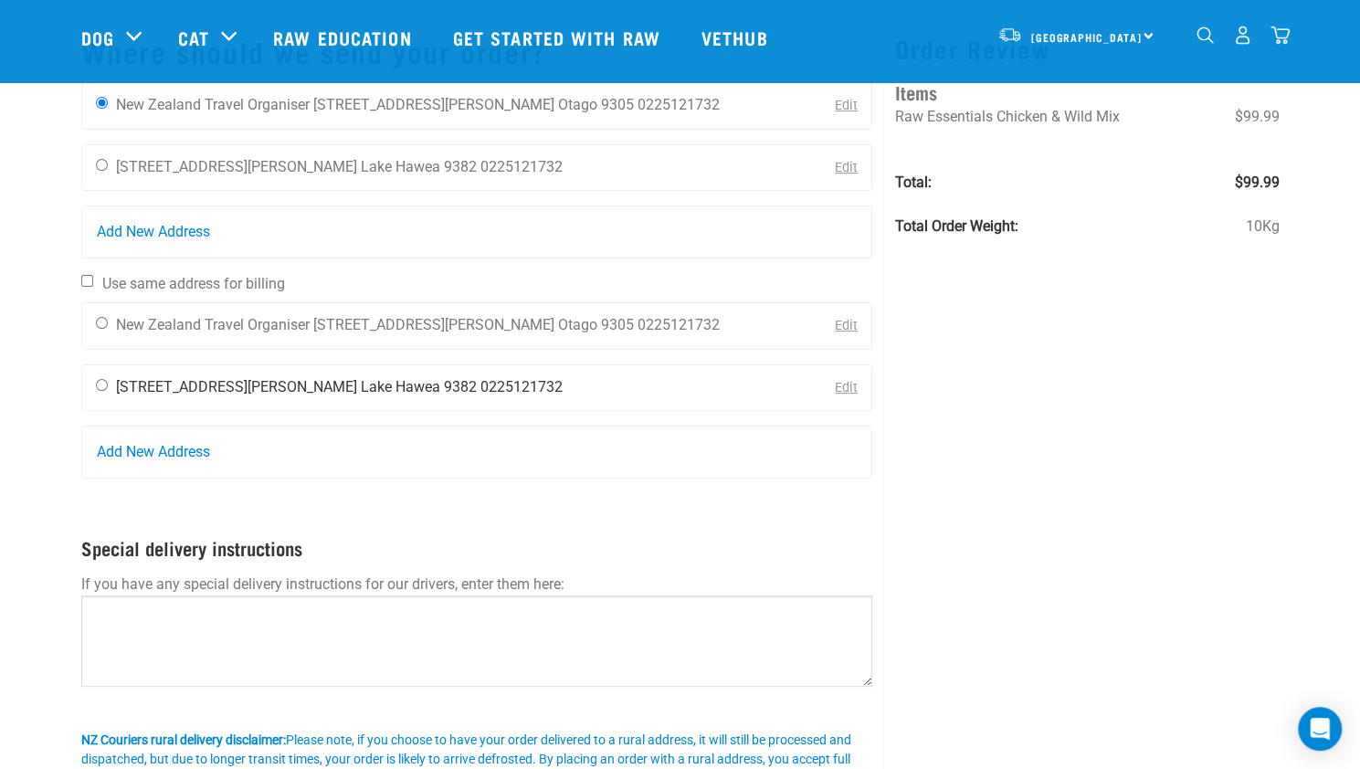
click at [106, 382] on input "radio" at bounding box center [102, 385] width 12 height 12
radio input "true"
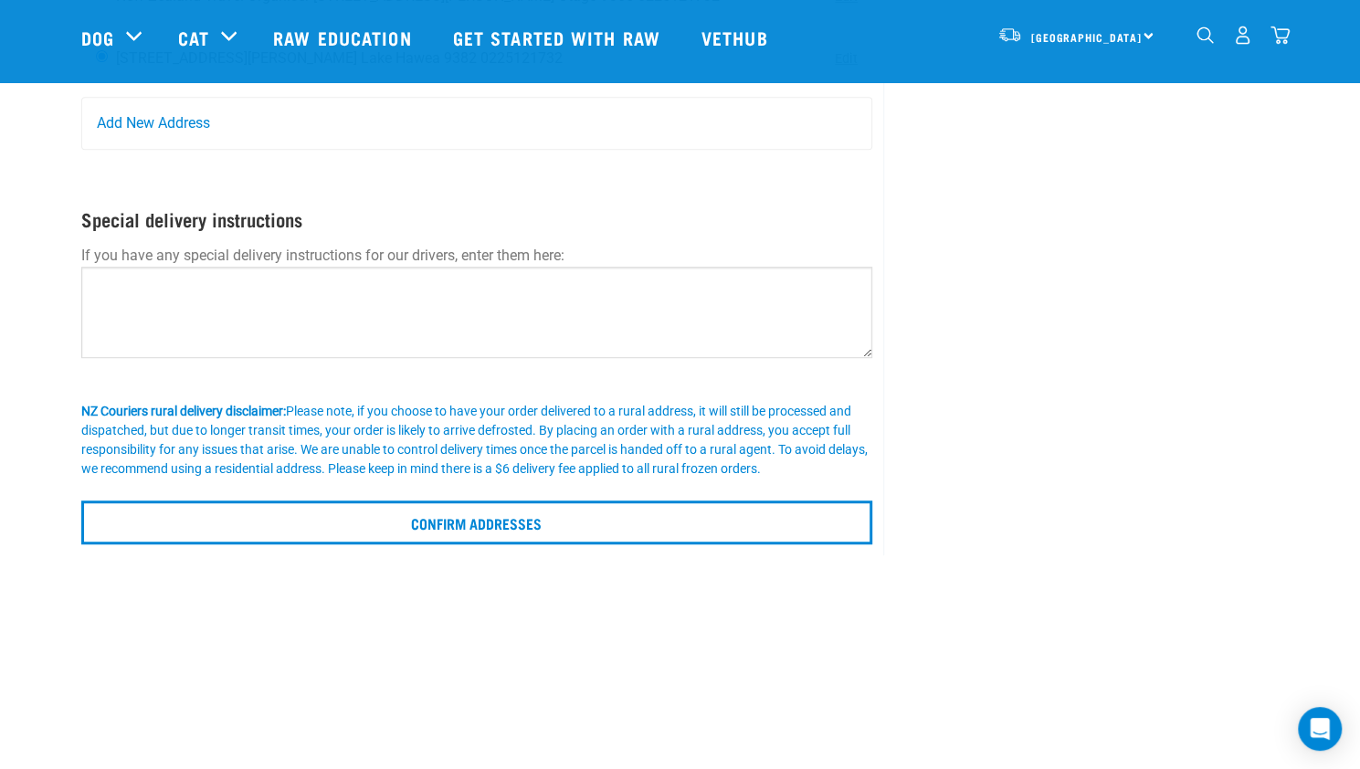
scroll to position [438, 0]
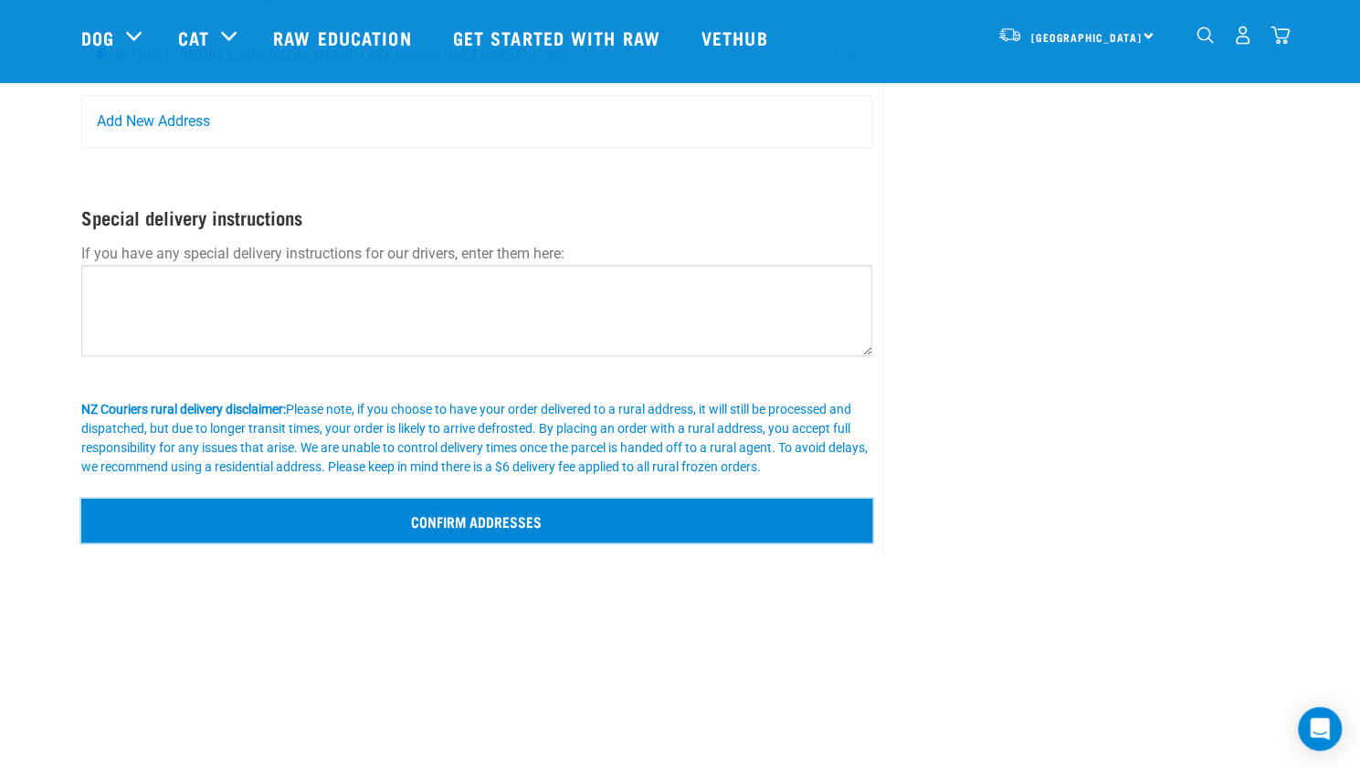
click at [409, 522] on input "Confirm addresses" at bounding box center [477, 521] width 792 height 44
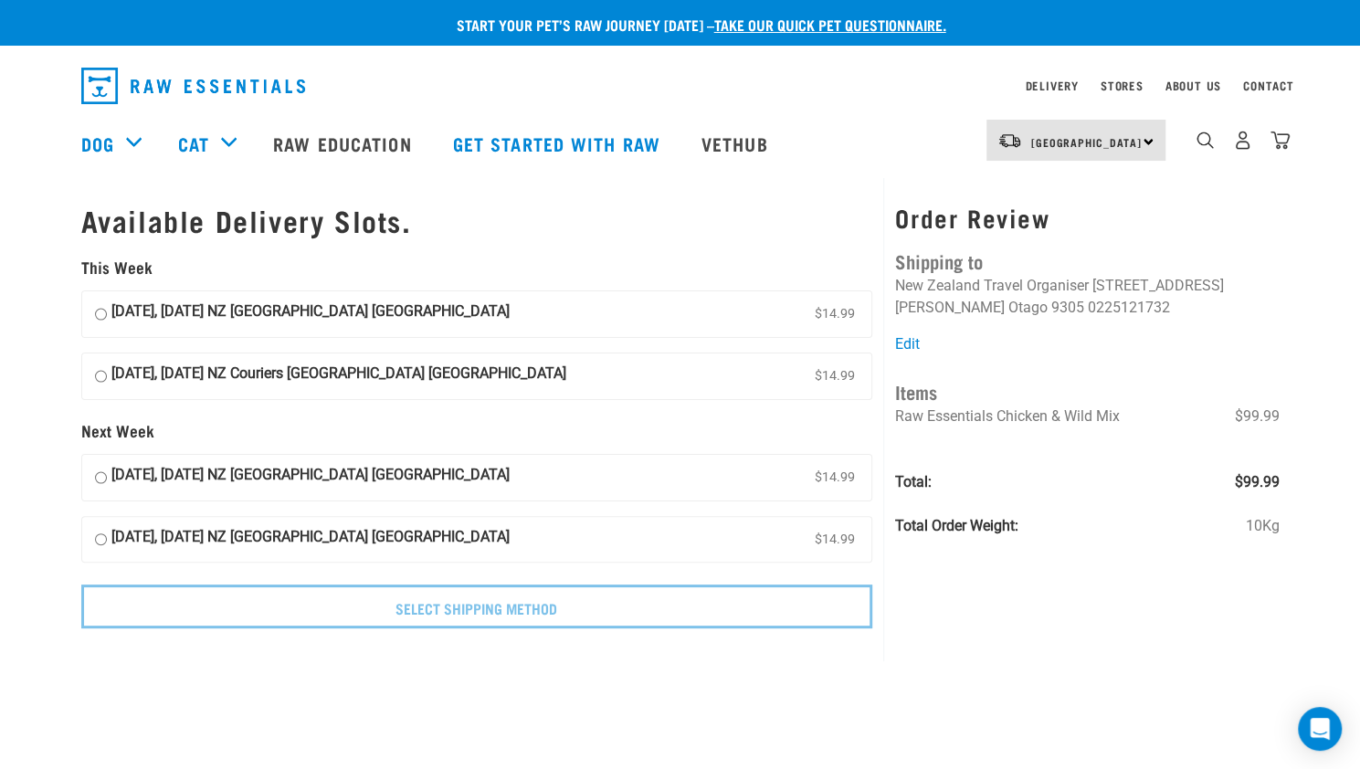
click at [98, 318] on input "[DATE], [DATE] NZ [GEOGRAPHIC_DATA] [GEOGRAPHIC_DATA] $14.99" at bounding box center [101, 313] width 12 height 27
radio input "true"
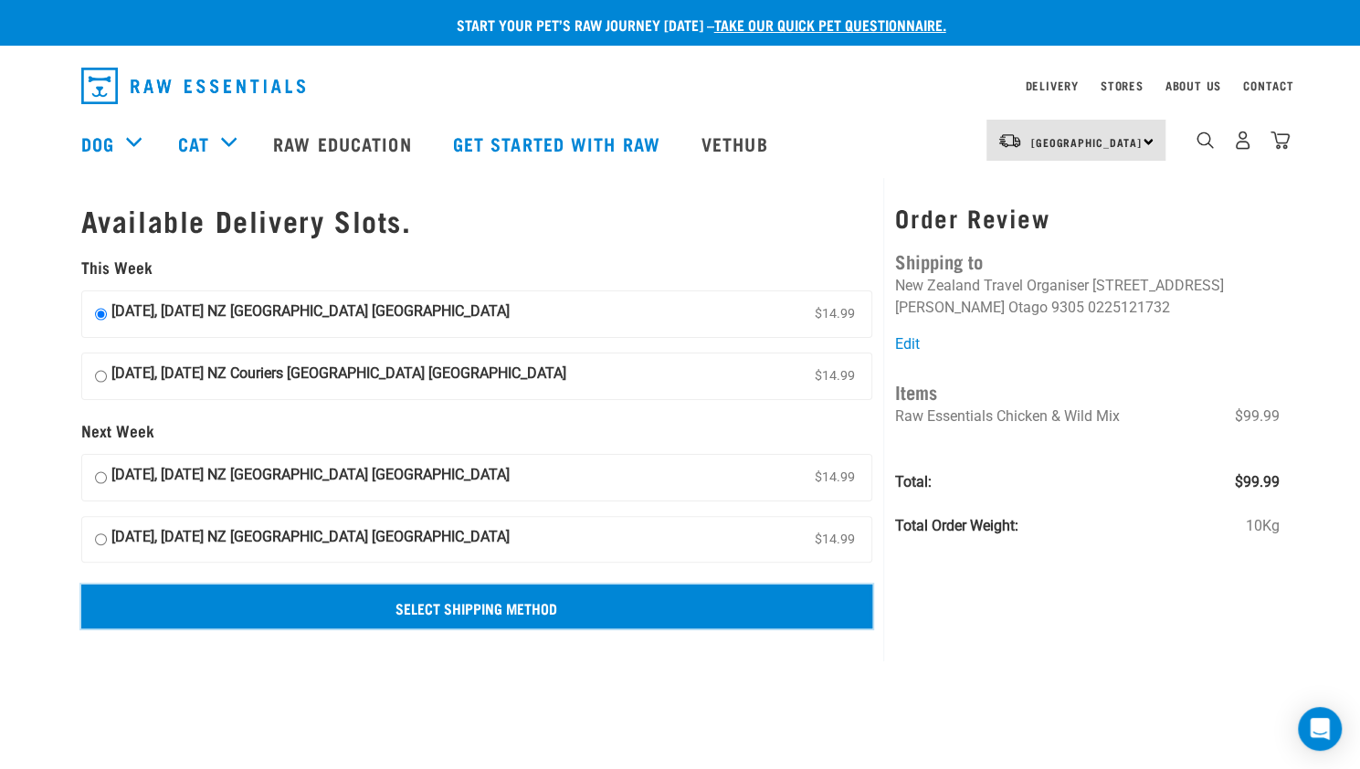
click at [433, 614] on input "Select Shipping Method" at bounding box center [477, 606] width 792 height 44
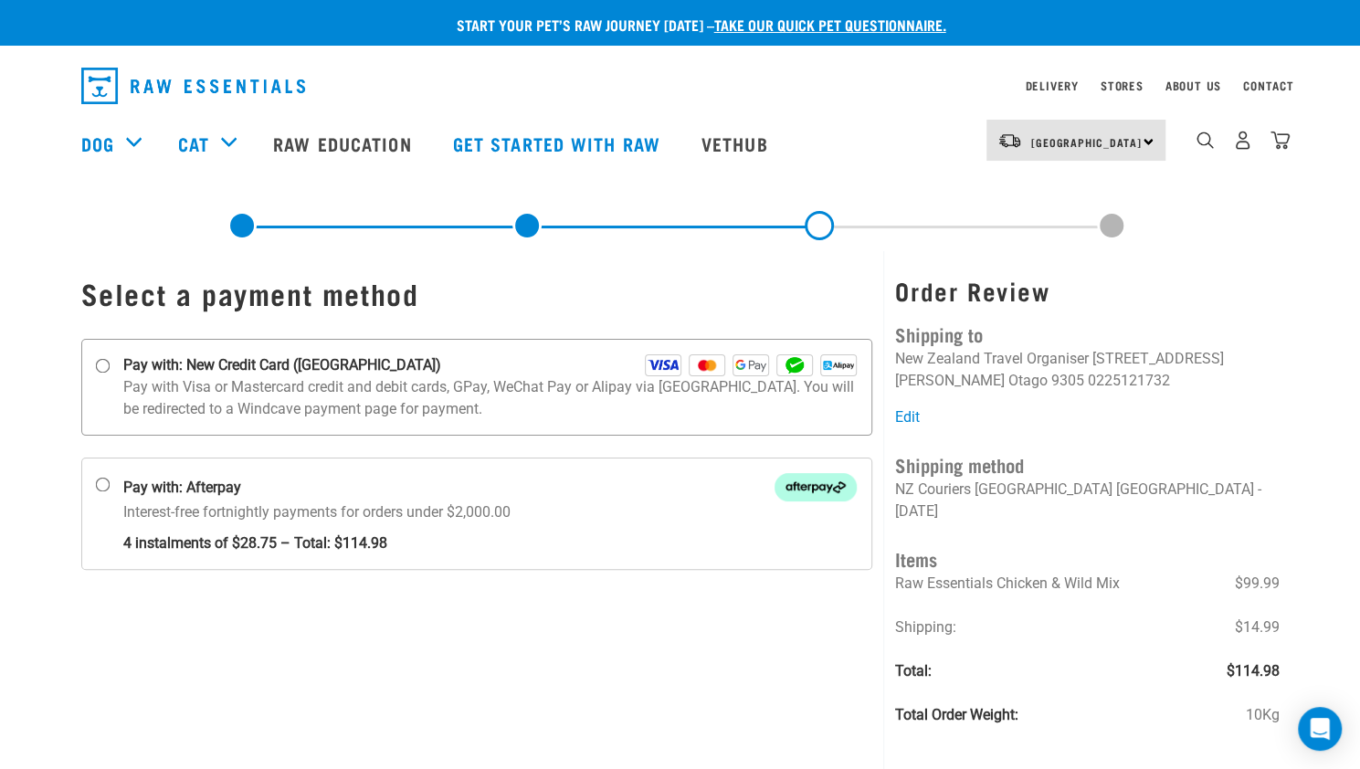
click at [102, 365] on input "Pay with: New Credit Card (Windcave)" at bounding box center [102, 366] width 15 height 15
radio input "true"
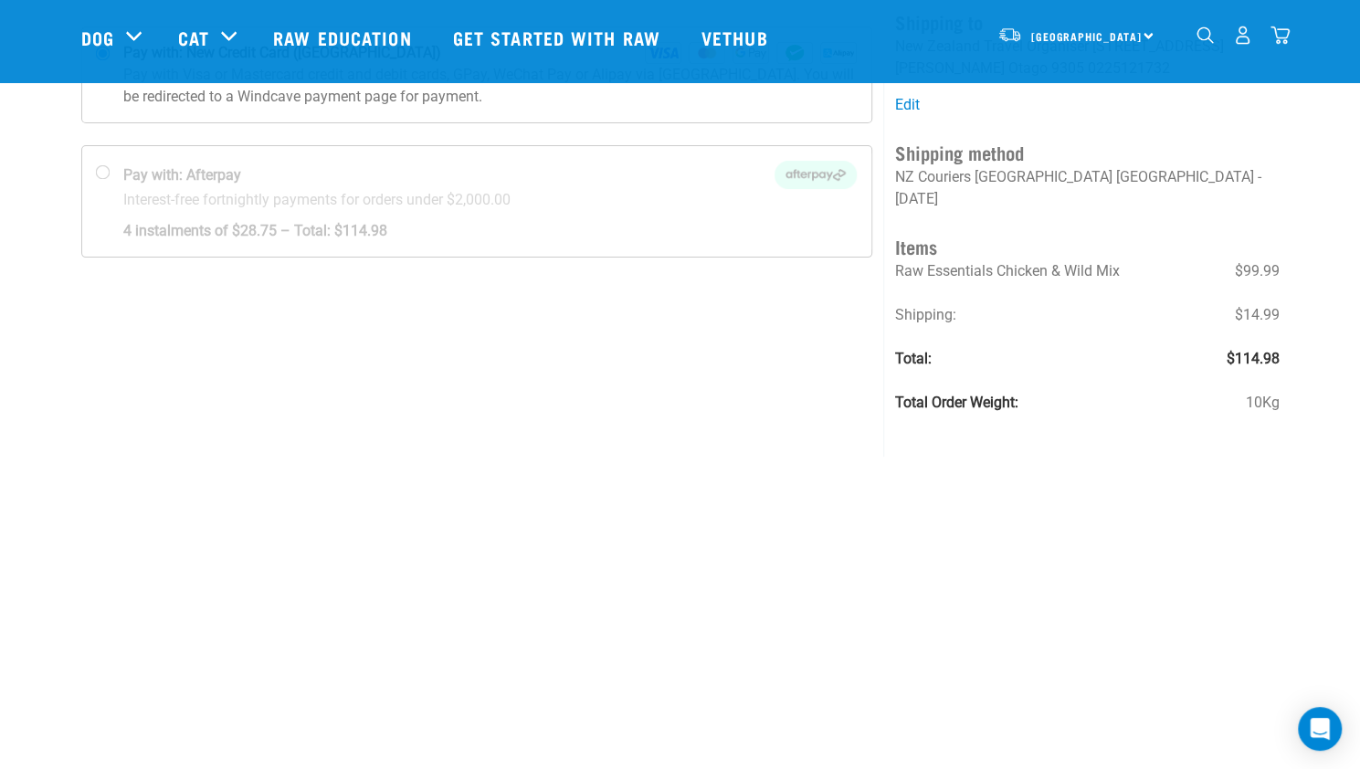
scroll to position [179, 0]
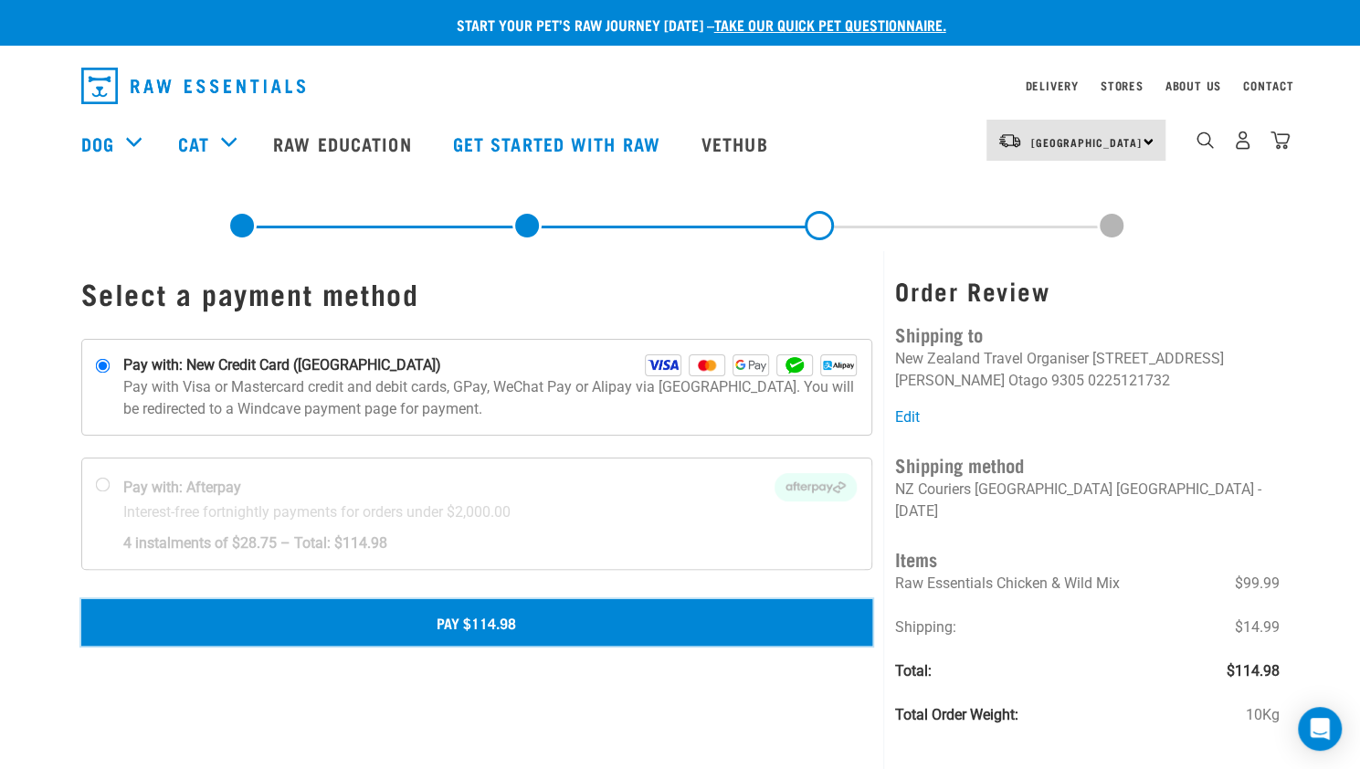
click at [488, 618] on button "Pay $114.98" at bounding box center [477, 622] width 792 height 46
